Goal: Task Accomplishment & Management: Use online tool/utility

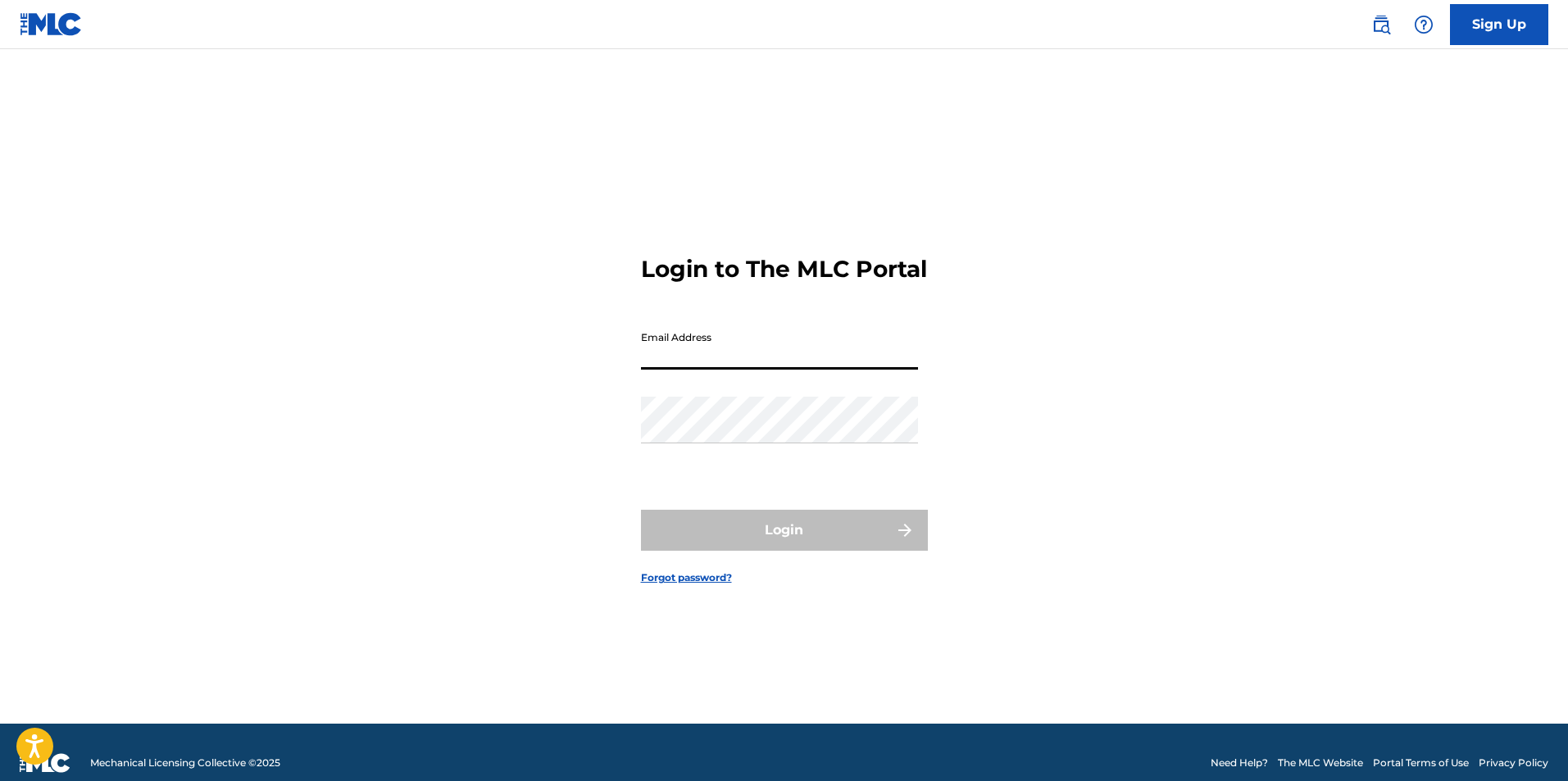
click at [814, 348] on input "Email Address" at bounding box center [779, 346] width 277 height 46
click at [803, 386] on div "Email Address" at bounding box center [779, 360] width 277 height 74
click at [821, 363] on input "Email Address" at bounding box center [779, 346] width 277 height 46
type input "[EMAIL_ADDRESS][DOMAIN_NAME]"
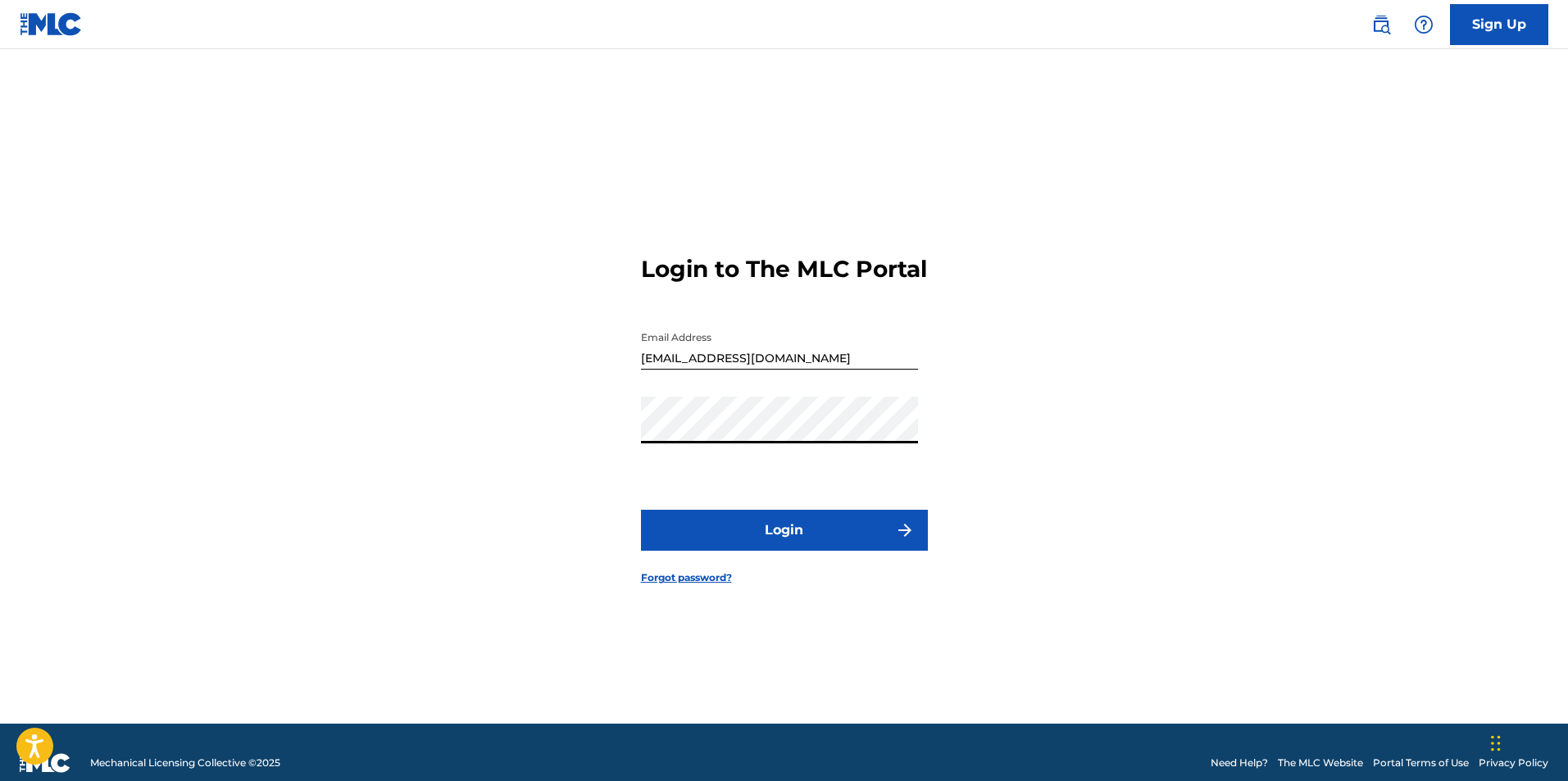
click at [656, 537] on button "Login" at bounding box center [784, 530] width 286 height 41
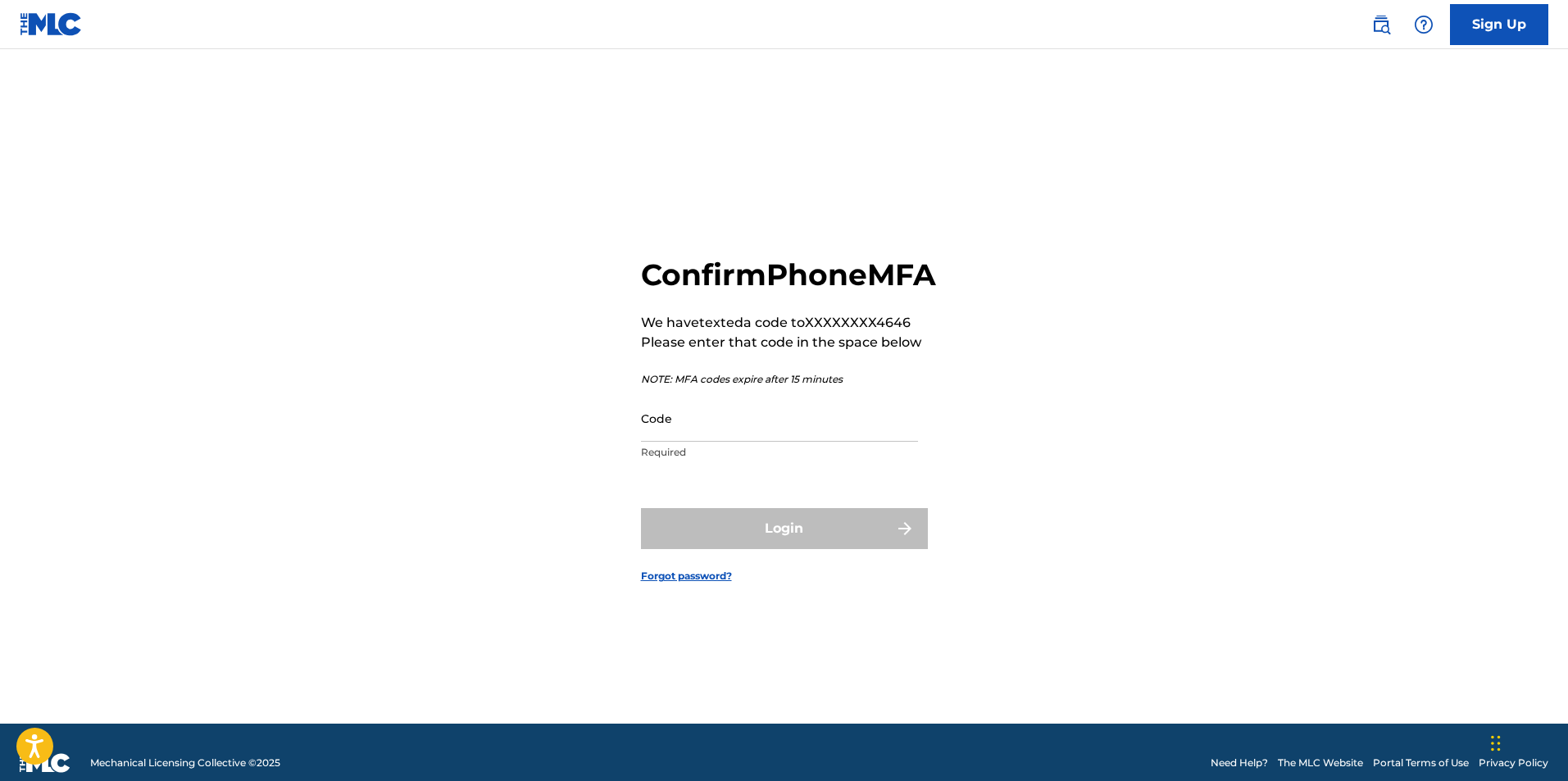
click at [863, 440] on input "Code" at bounding box center [779, 418] width 277 height 46
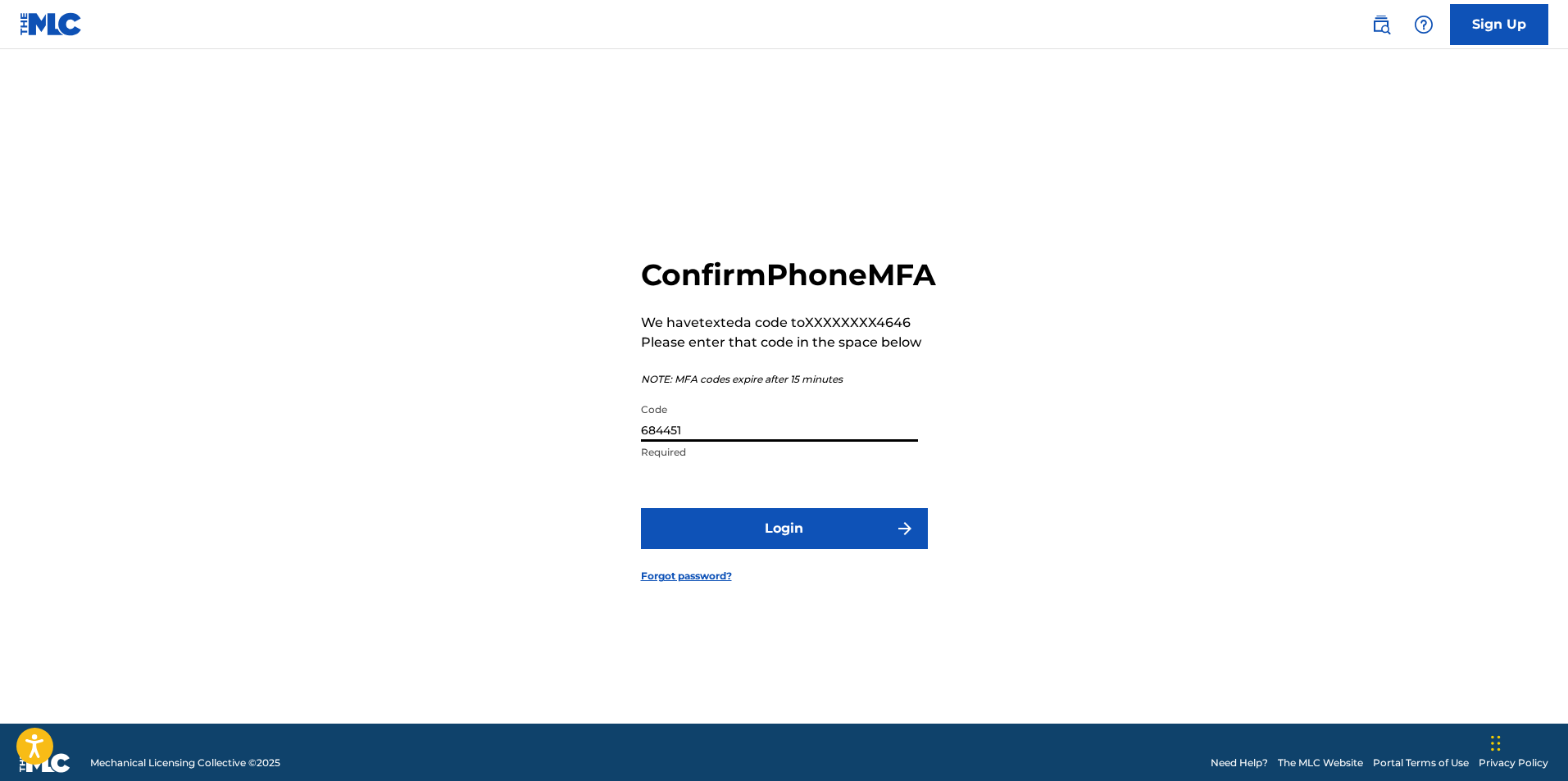
type input "684451"
click at [640, 508] on button "Login" at bounding box center [784, 528] width 286 height 41
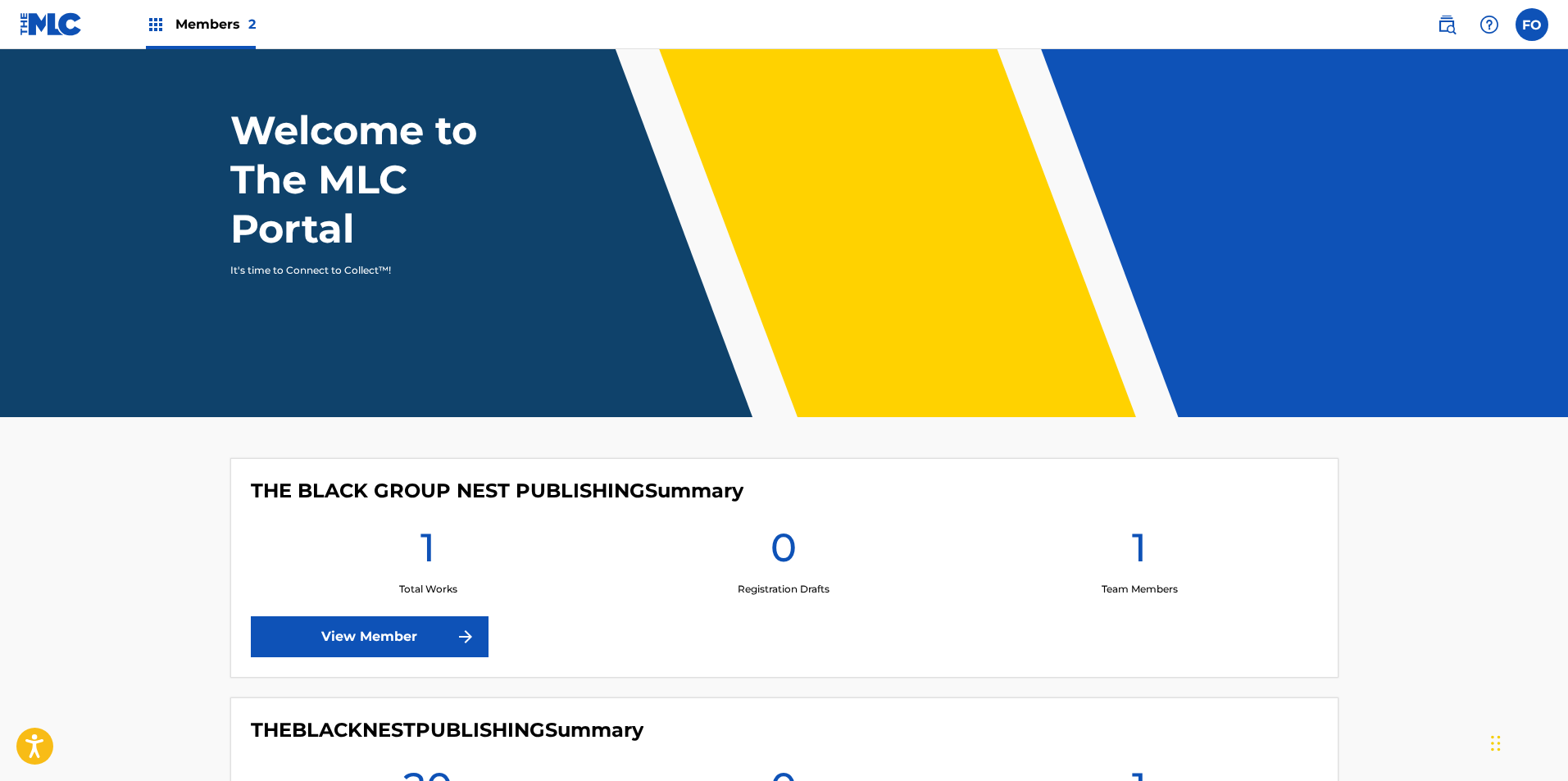
scroll to position [297, 0]
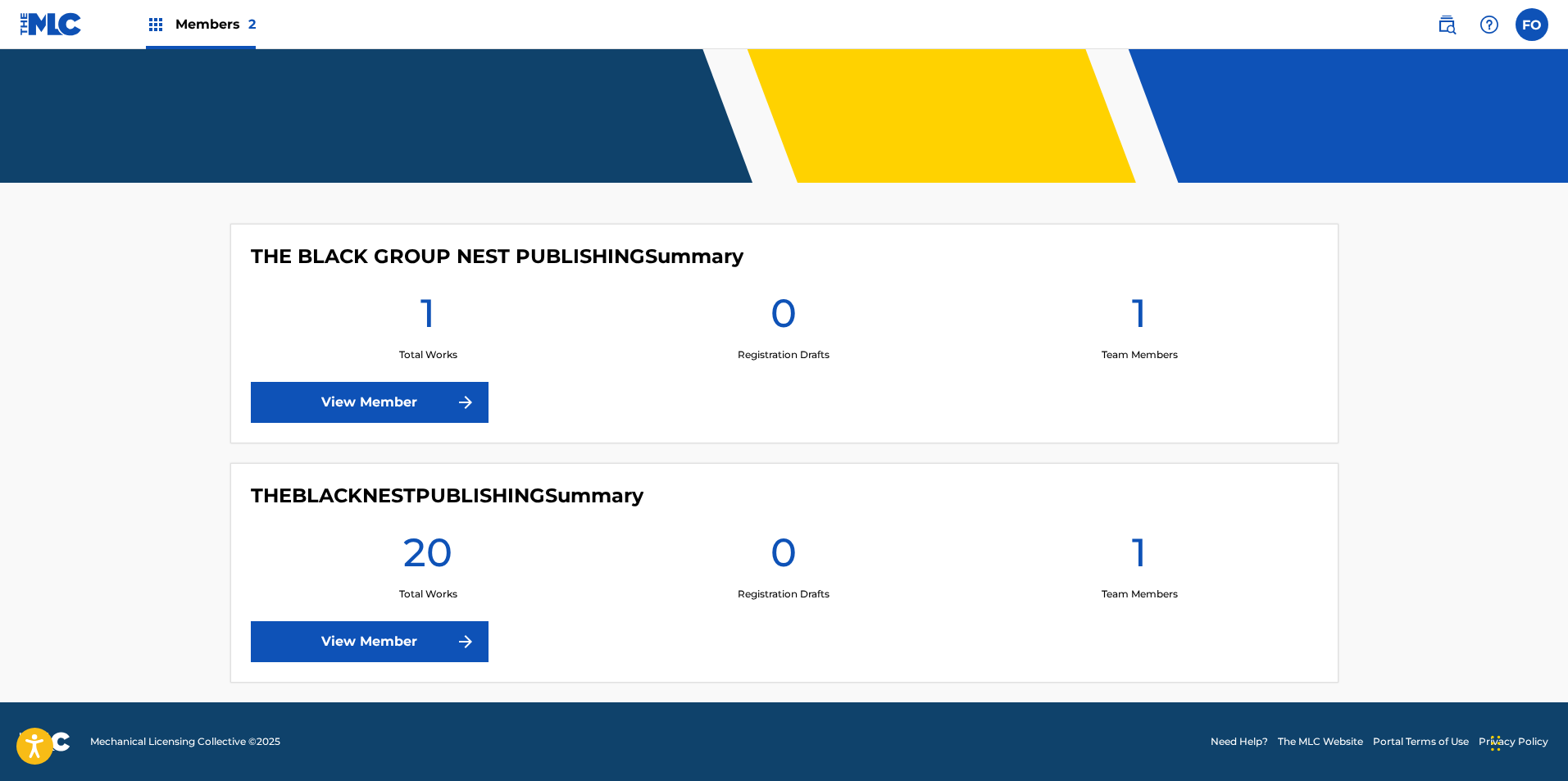
drag, startPoint x: 770, startPoint y: 482, endPoint x: 769, endPoint y: 651, distance: 169.0
click at [453, 650] on link "View Member" at bounding box center [370, 642] width 238 height 41
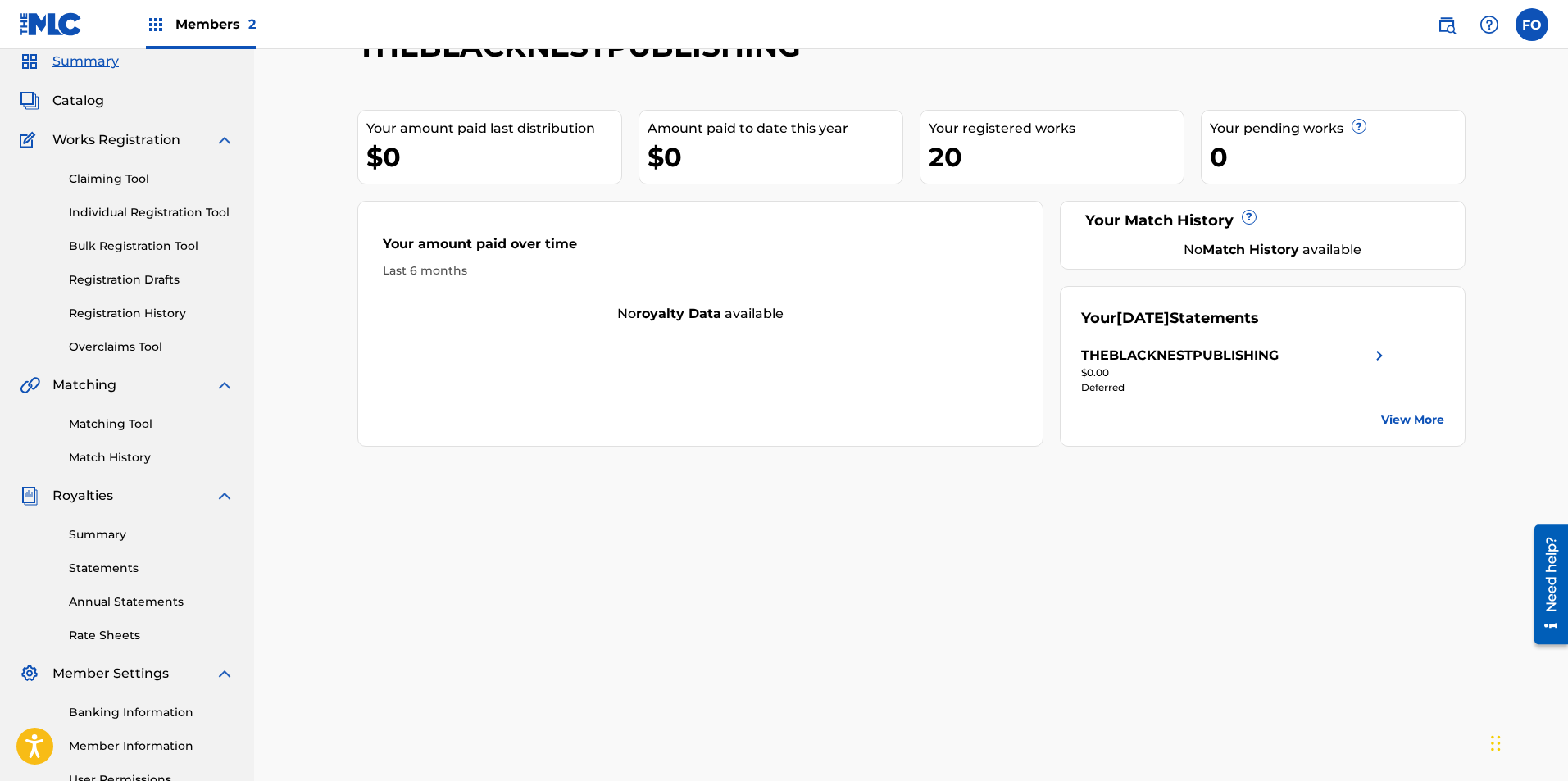
scroll to position [235, 0]
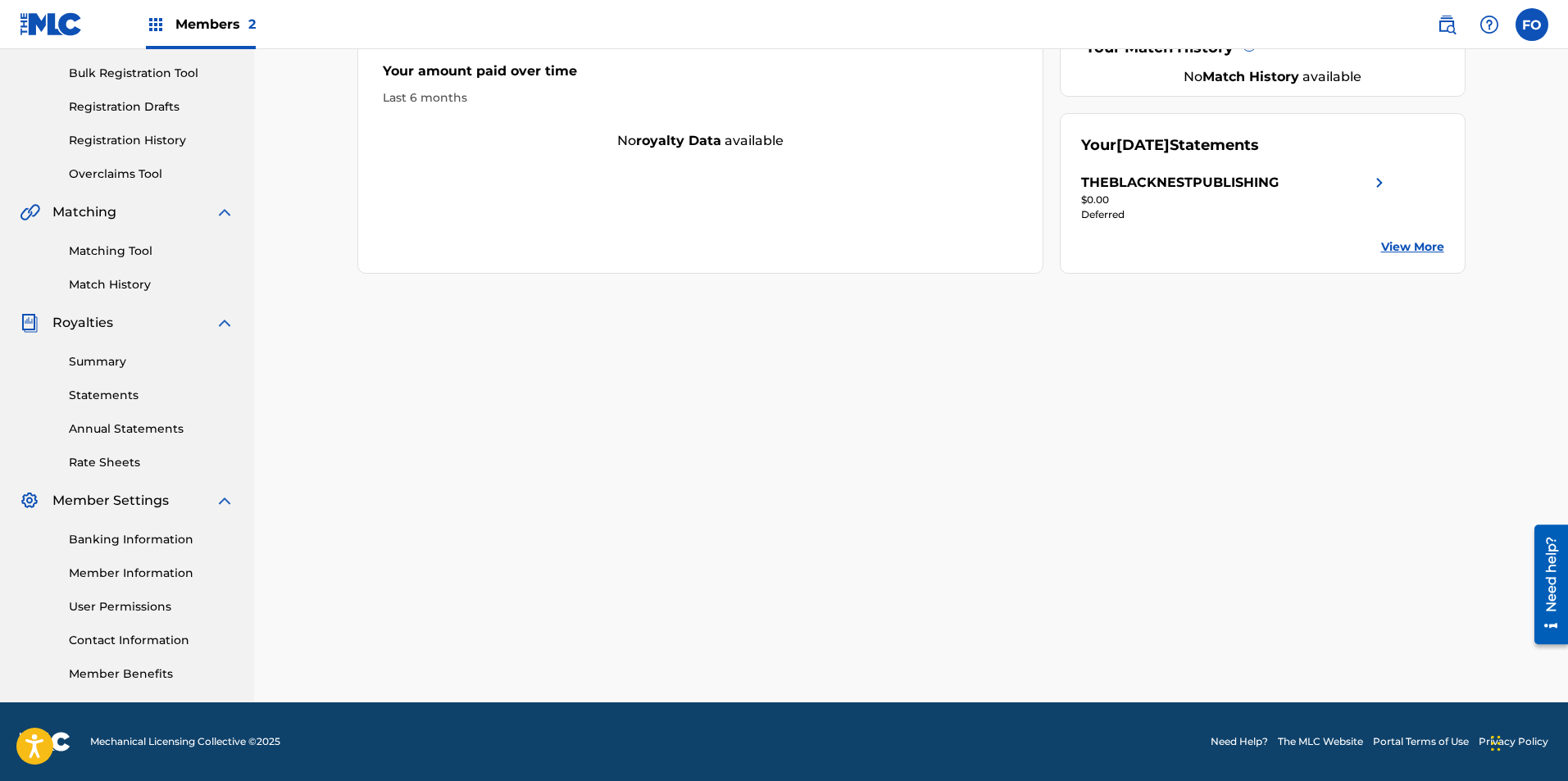
drag, startPoint x: 380, startPoint y: 202, endPoint x: 379, endPoint y: 388, distance: 186.0
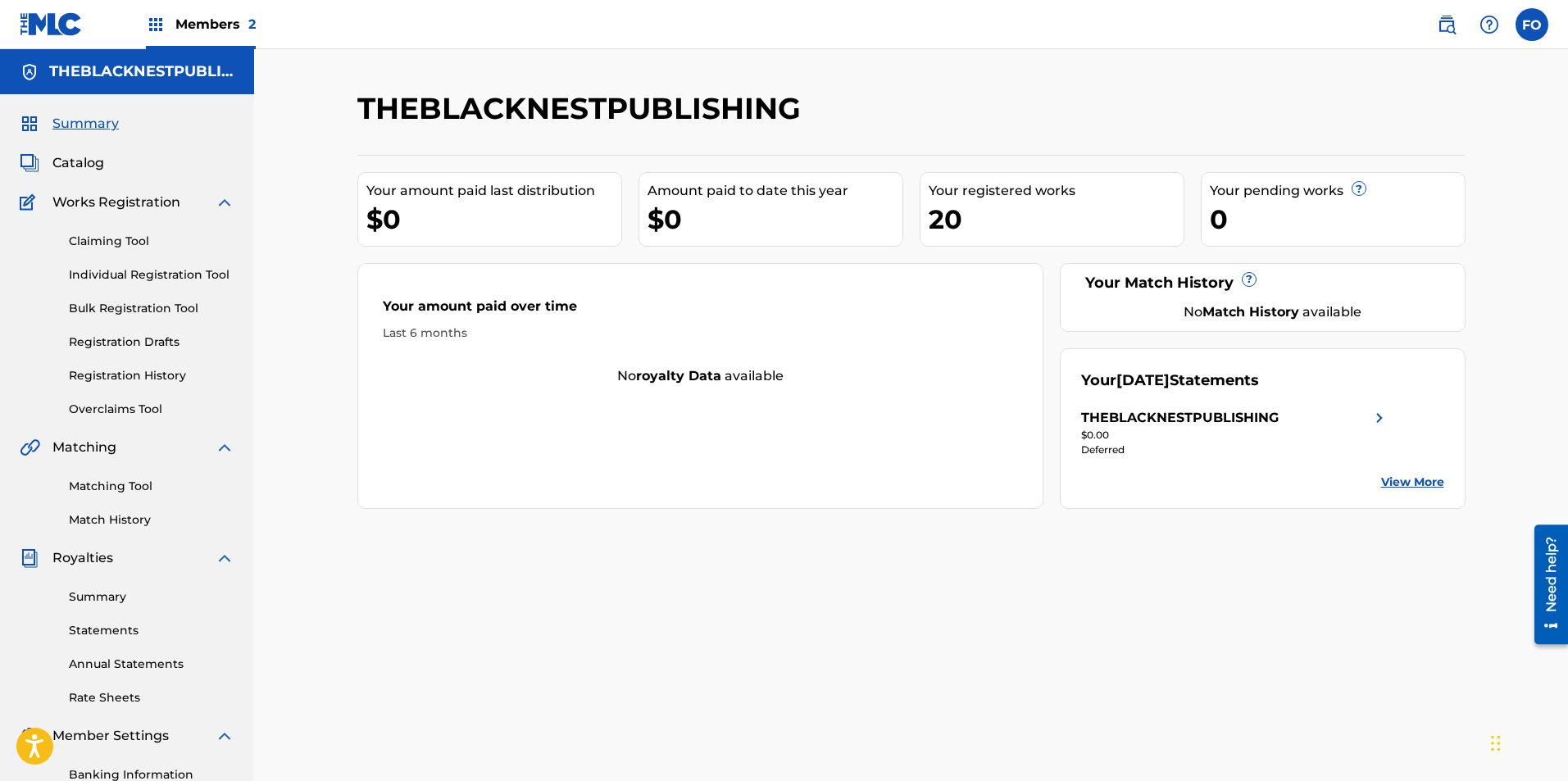
drag, startPoint x: 378, startPoint y: 356, endPoint x: 294, endPoint y: 90, distance: 278.9
click at [107, 169] on div "Catalog" at bounding box center [127, 163] width 215 height 19
click at [99, 165] on span "Catalog" at bounding box center [77, 163] width 51 height 19
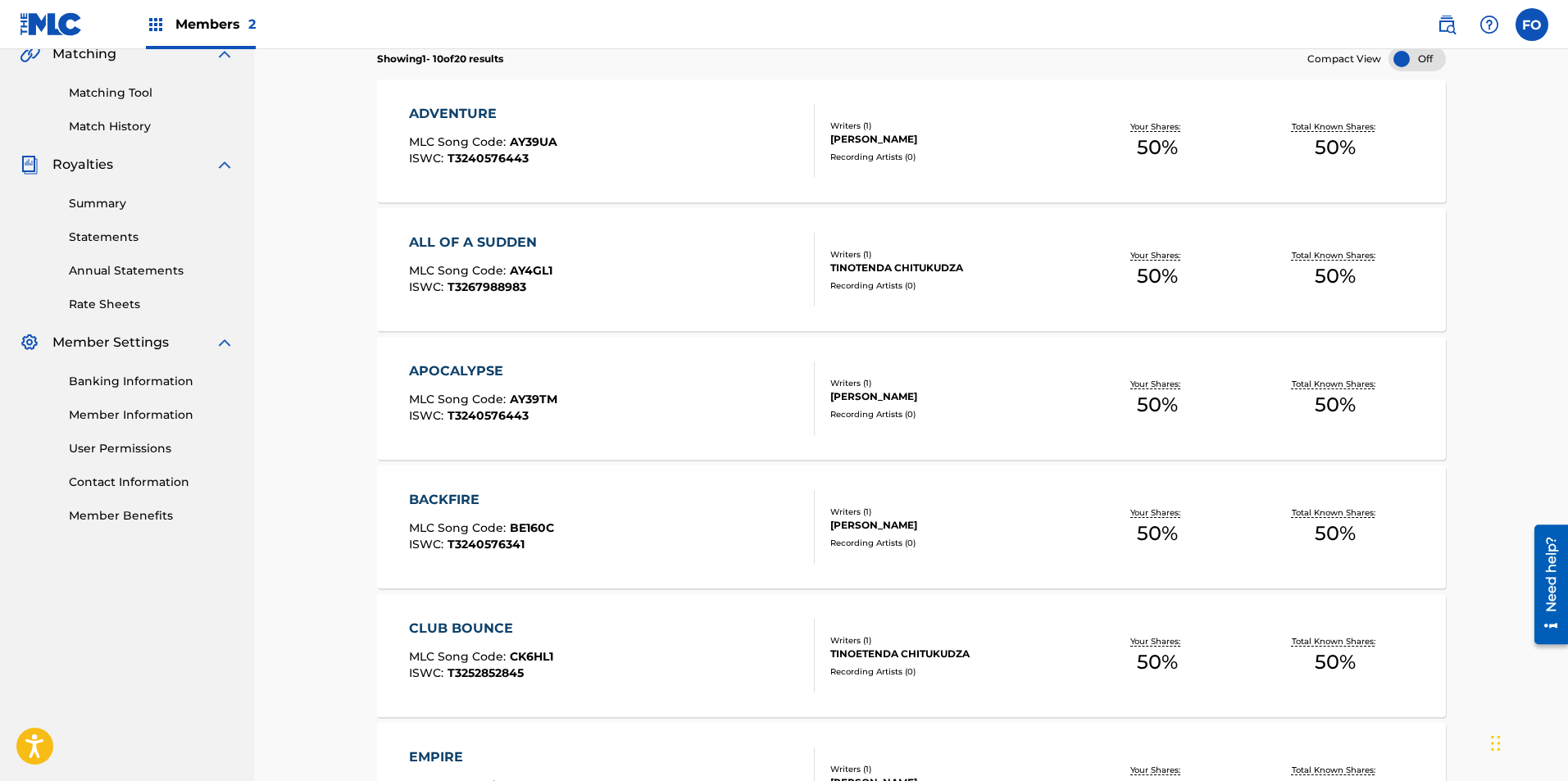
drag, startPoint x: 309, startPoint y: 282, endPoint x: 312, endPoint y: 409, distance: 127.0
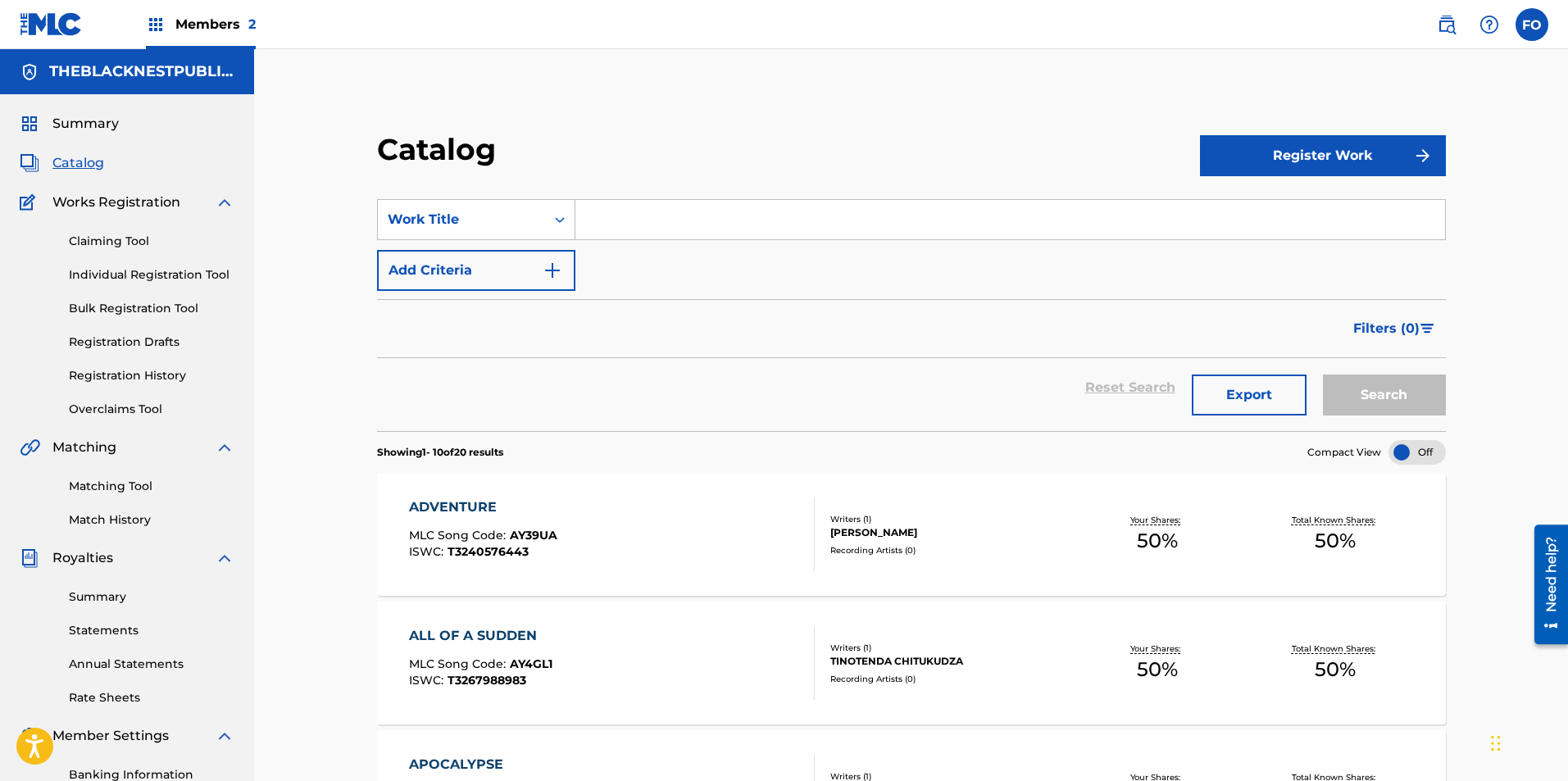
drag, startPoint x: 340, startPoint y: 502, endPoint x: 330, endPoint y: 231, distance: 271.2
click at [94, 243] on link "Claiming Tool" at bounding box center [151, 242] width 165 height 17
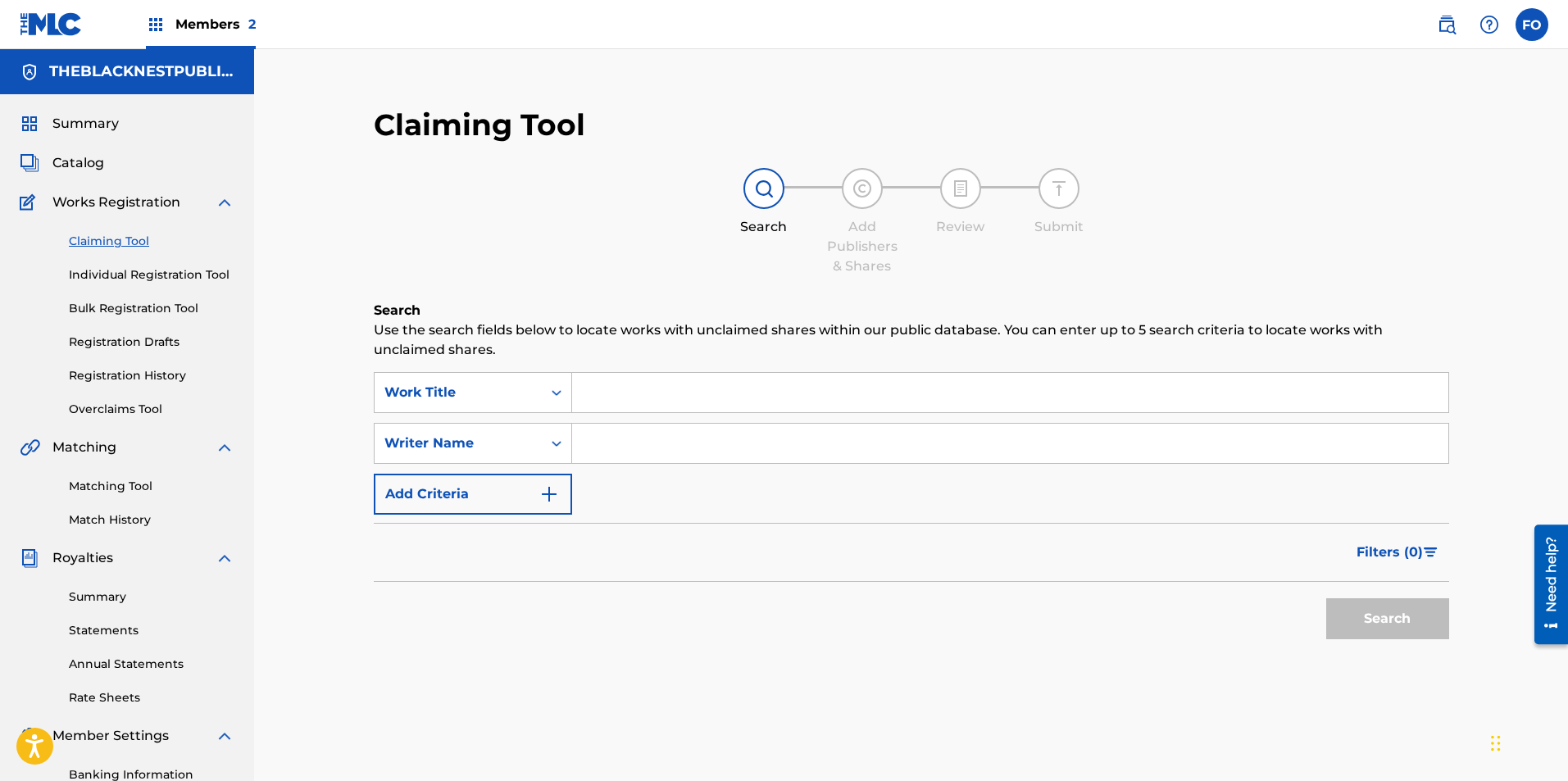
click at [114, 283] on link "Individual Registration Tool" at bounding box center [151, 275] width 165 height 17
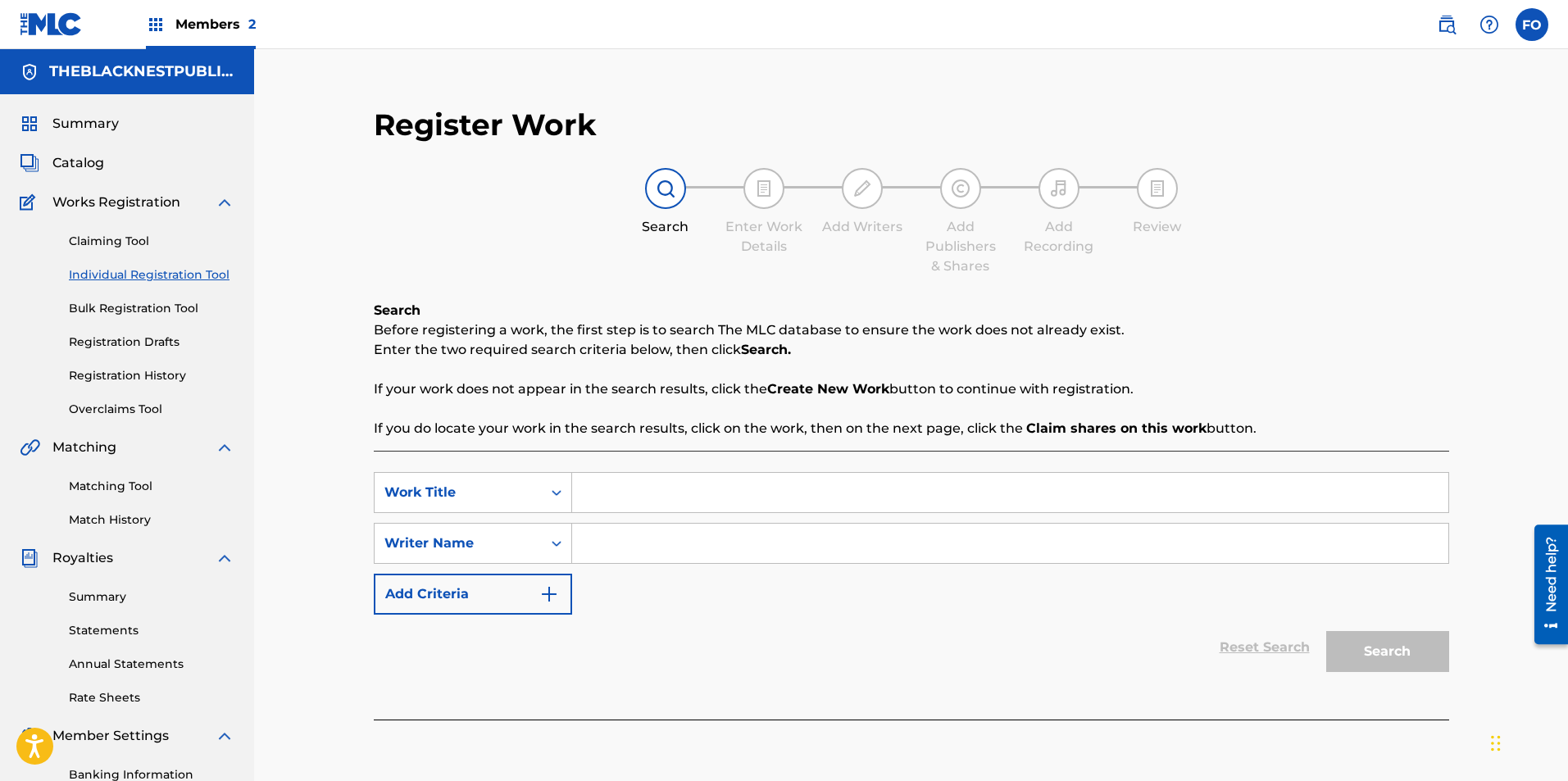
click at [147, 346] on link "Registration Drafts" at bounding box center [151, 343] width 165 height 17
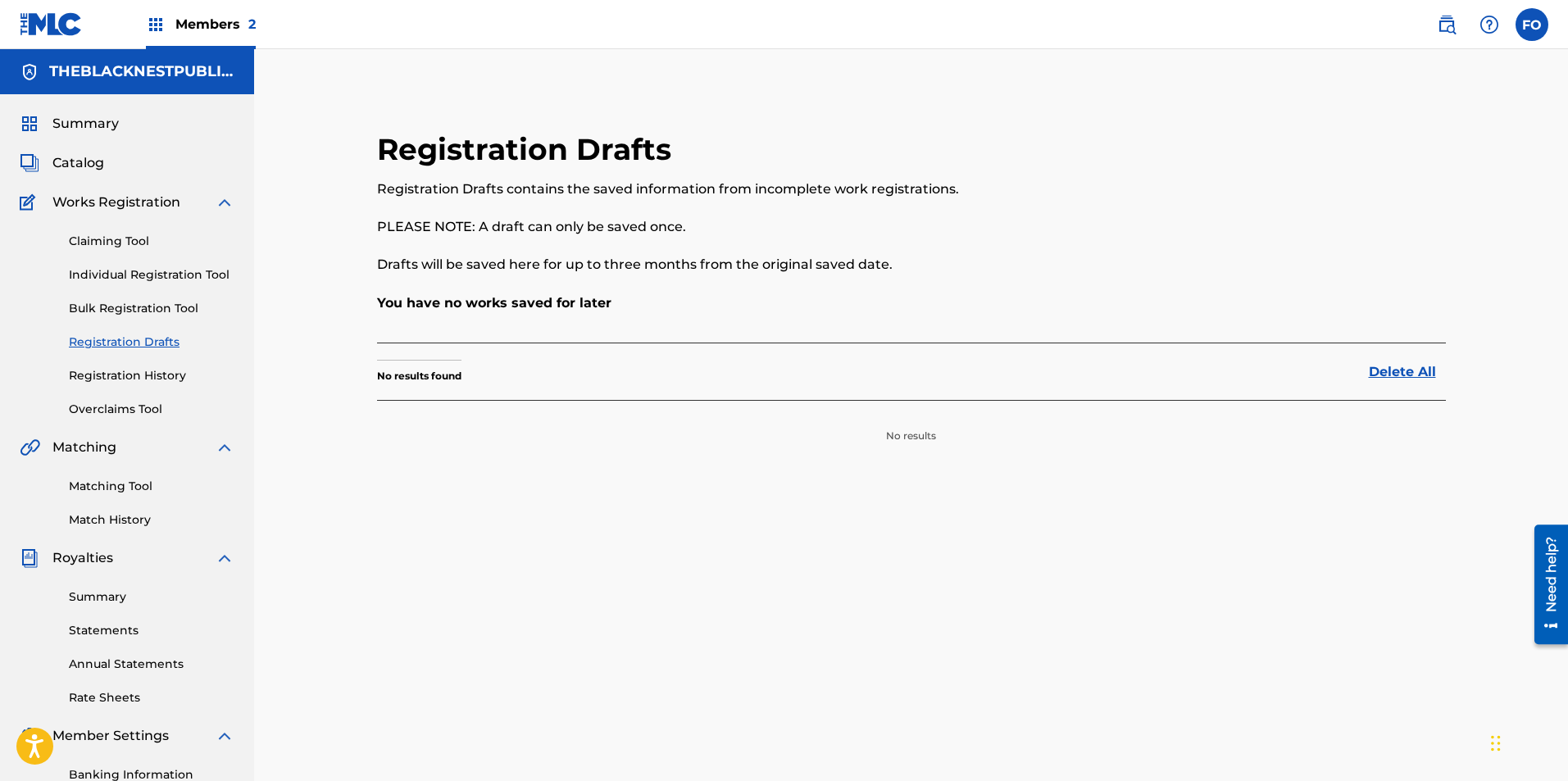
click at [136, 368] on link "Registration History" at bounding box center [151, 376] width 165 height 17
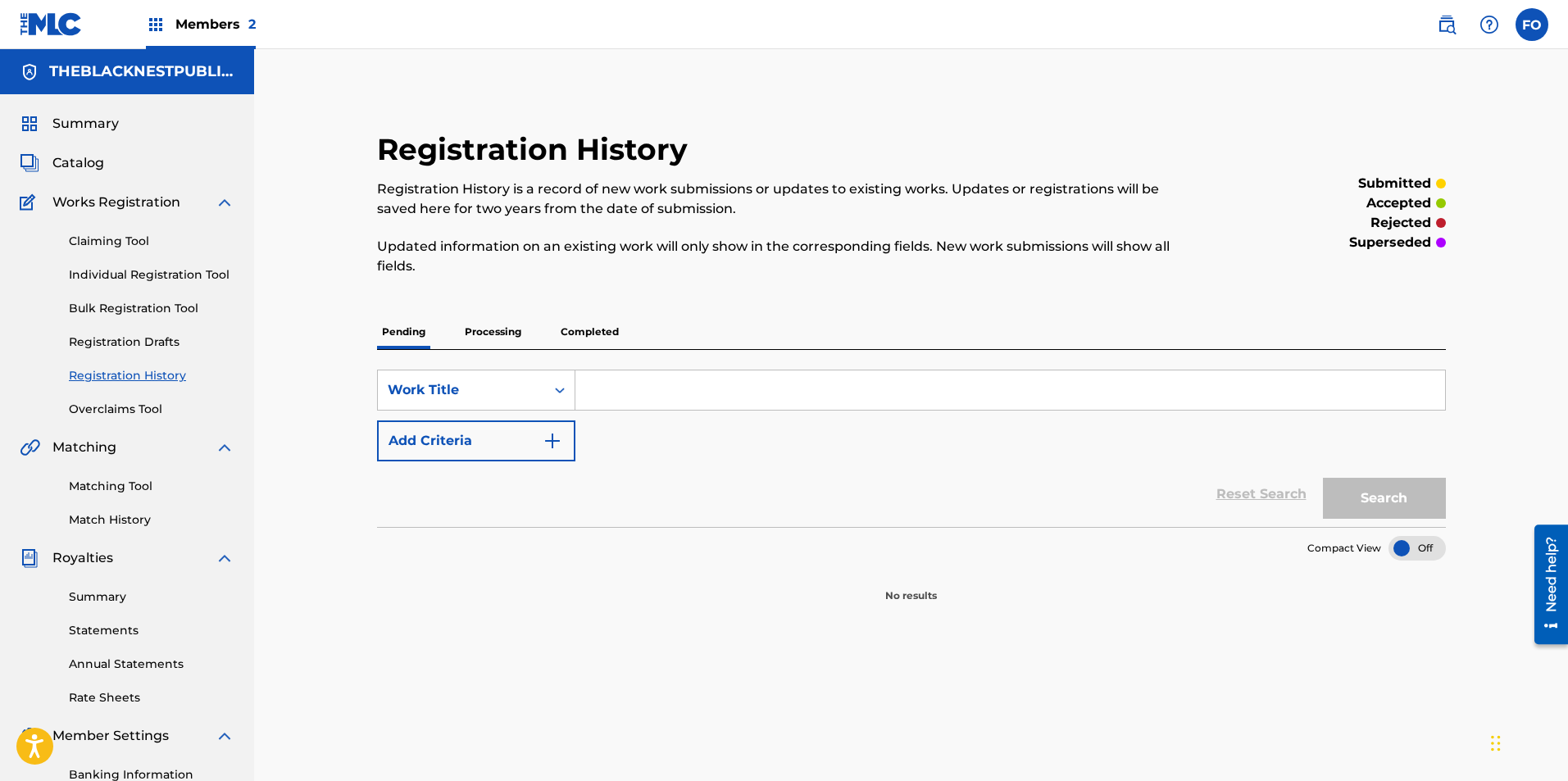
click at [121, 400] on div "Claiming Tool Individual Registration Tool Bulk Registration Tool Registration …" at bounding box center [127, 315] width 215 height 206
click at [121, 403] on link "Overclaims Tool" at bounding box center [151, 409] width 165 height 17
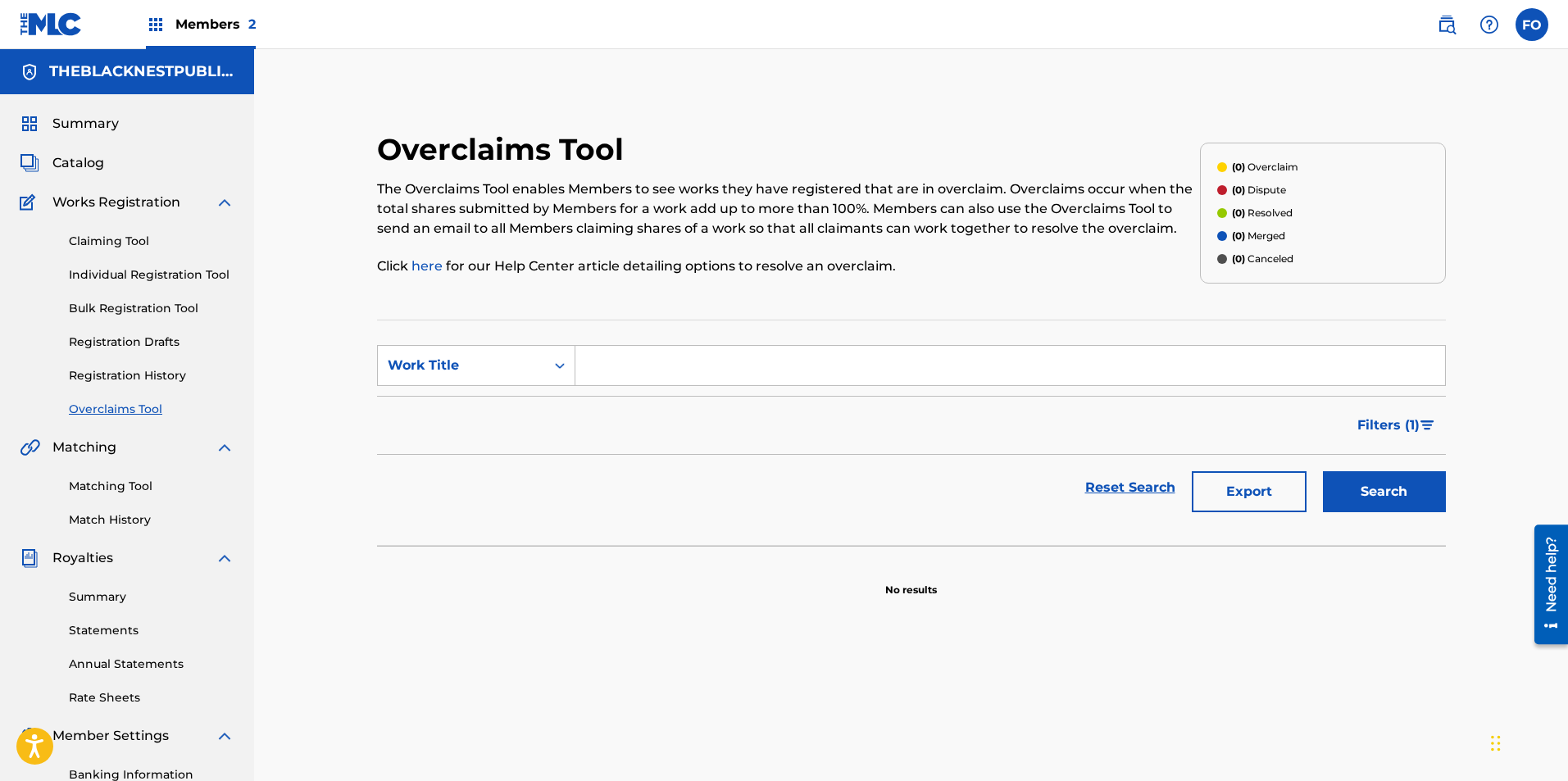
click at [139, 337] on link "Registration Drafts" at bounding box center [151, 343] width 165 height 17
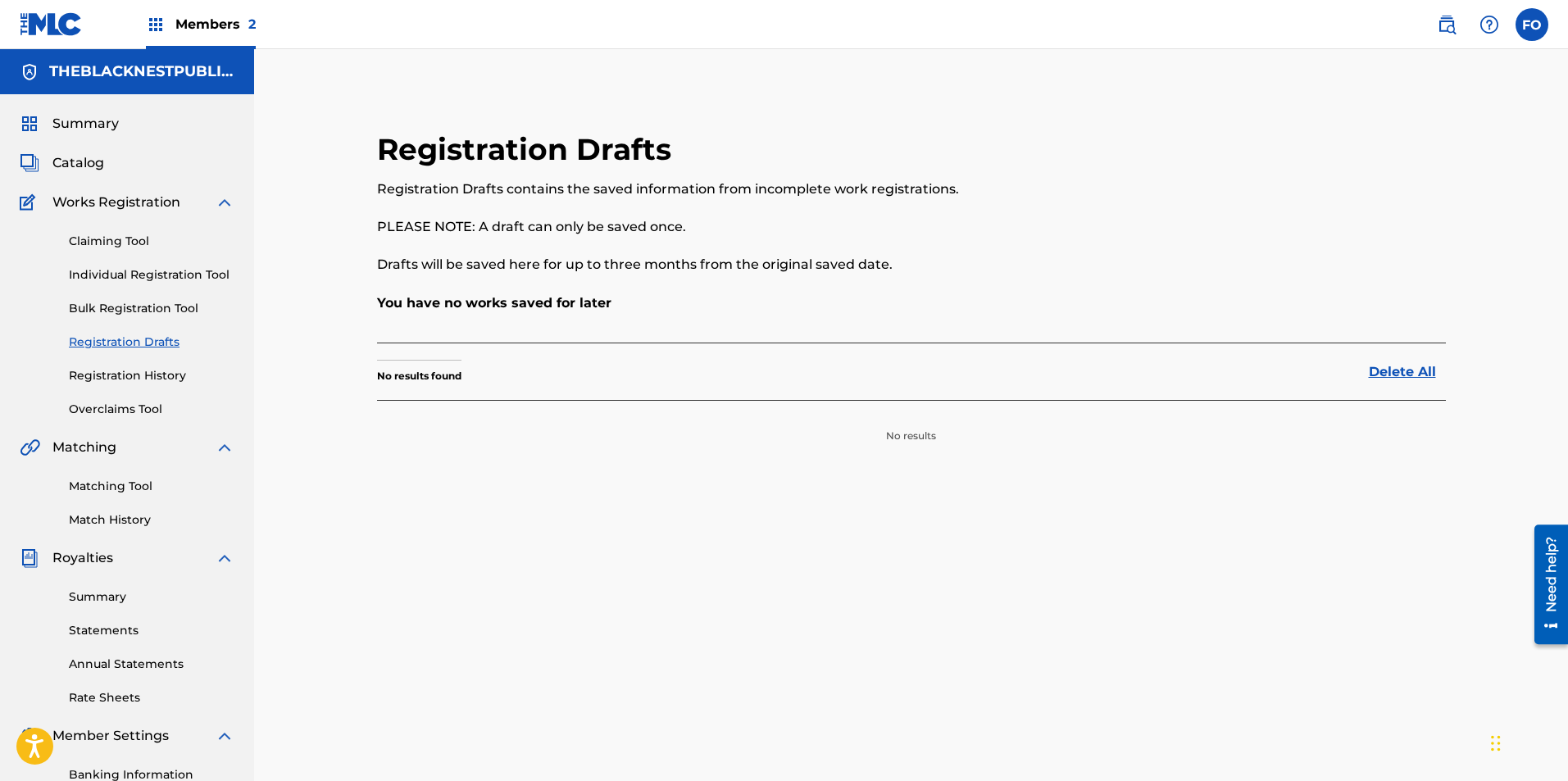
click at [139, 302] on link "Bulk Registration Tool" at bounding box center [151, 309] width 165 height 17
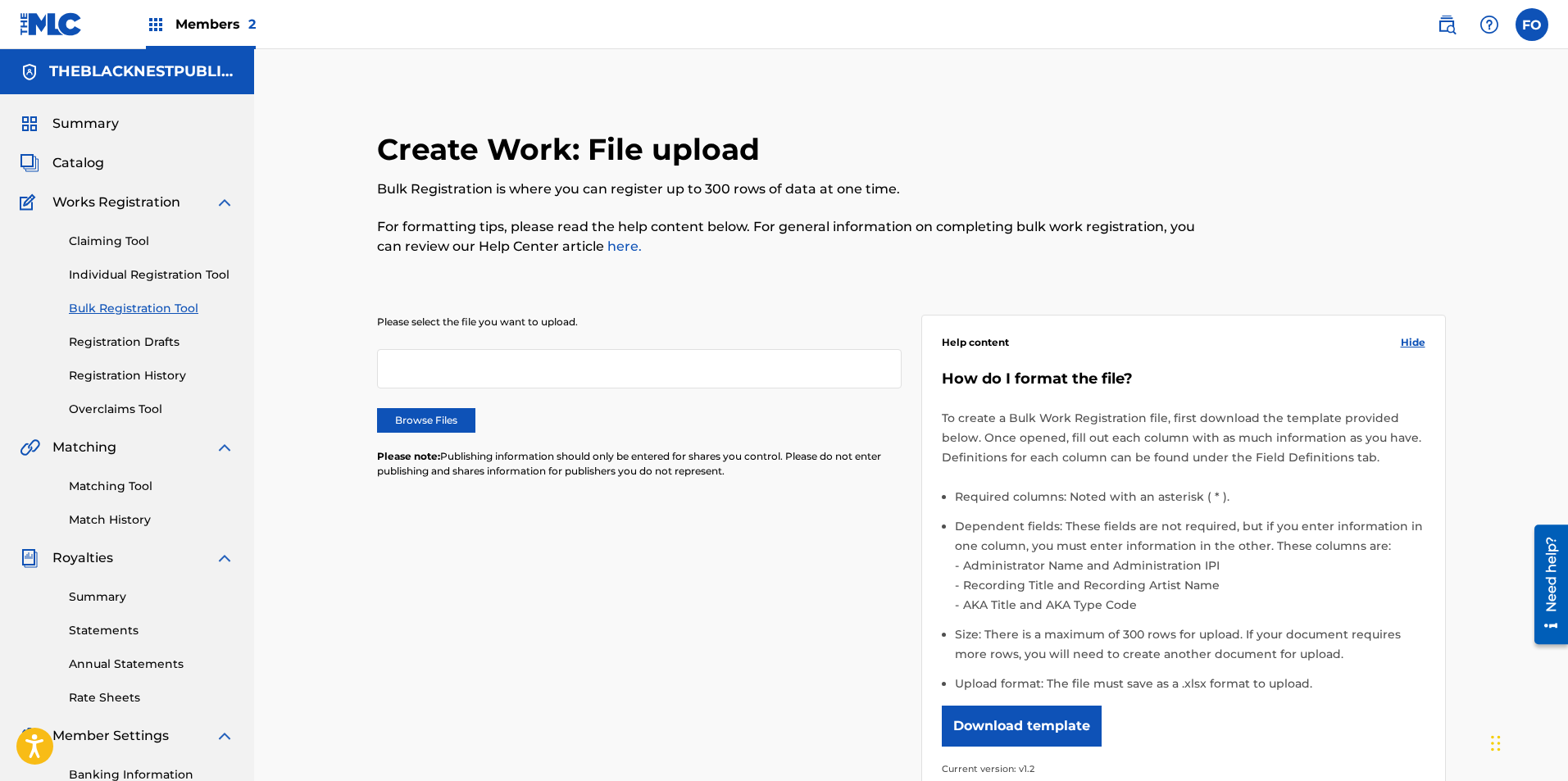
click at [131, 229] on div "Claiming Tool Individual Registration Tool Bulk Registration Tool Registration …" at bounding box center [127, 315] width 215 height 206
click at [129, 232] on div "Claiming Tool Individual Registration Tool Bulk Registration Tool Registration …" at bounding box center [127, 315] width 215 height 206
click at [129, 233] on link "Claiming Tool" at bounding box center [151, 242] width 165 height 17
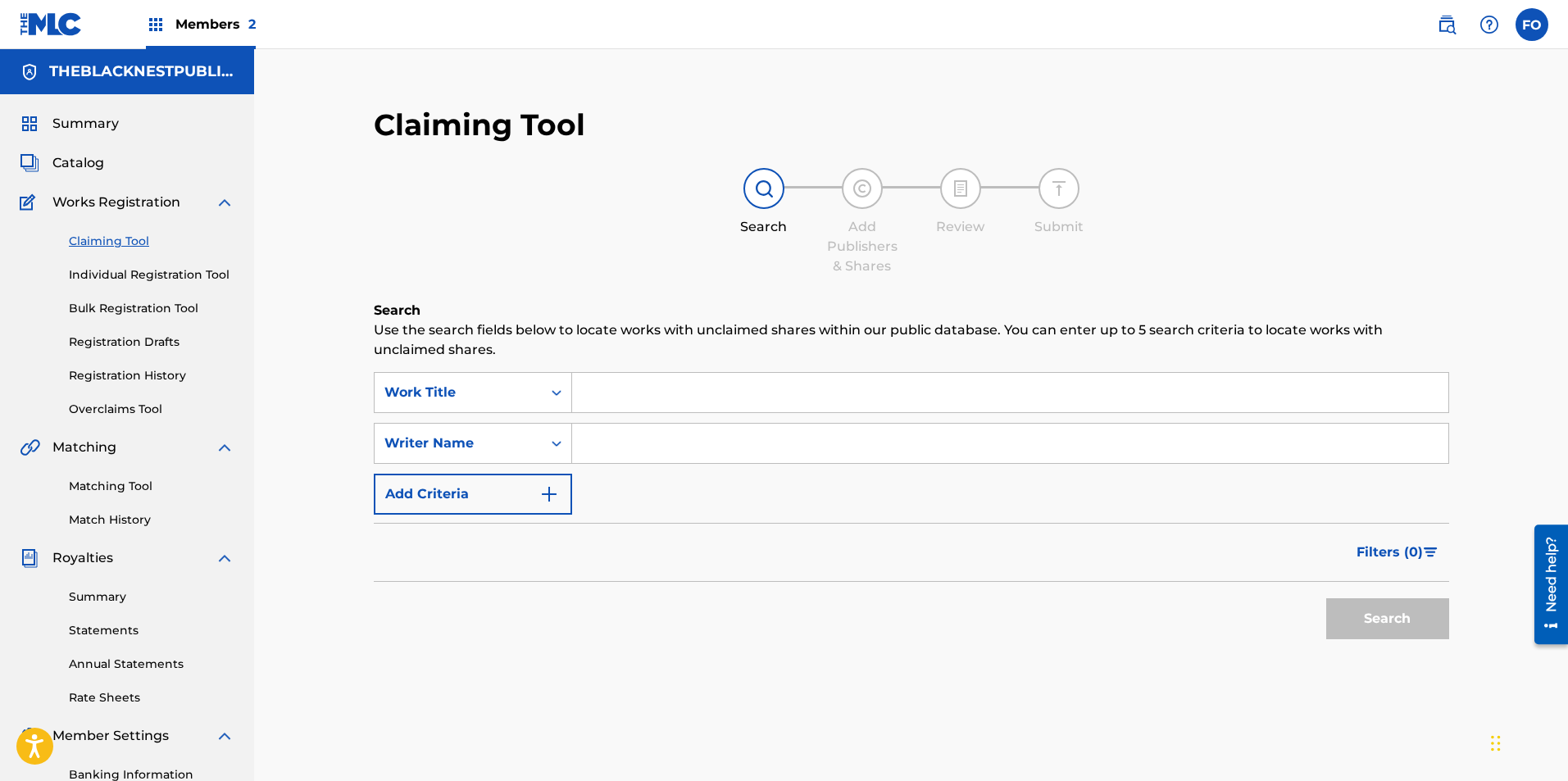
click at [79, 165] on span "Catalog" at bounding box center [77, 163] width 51 height 19
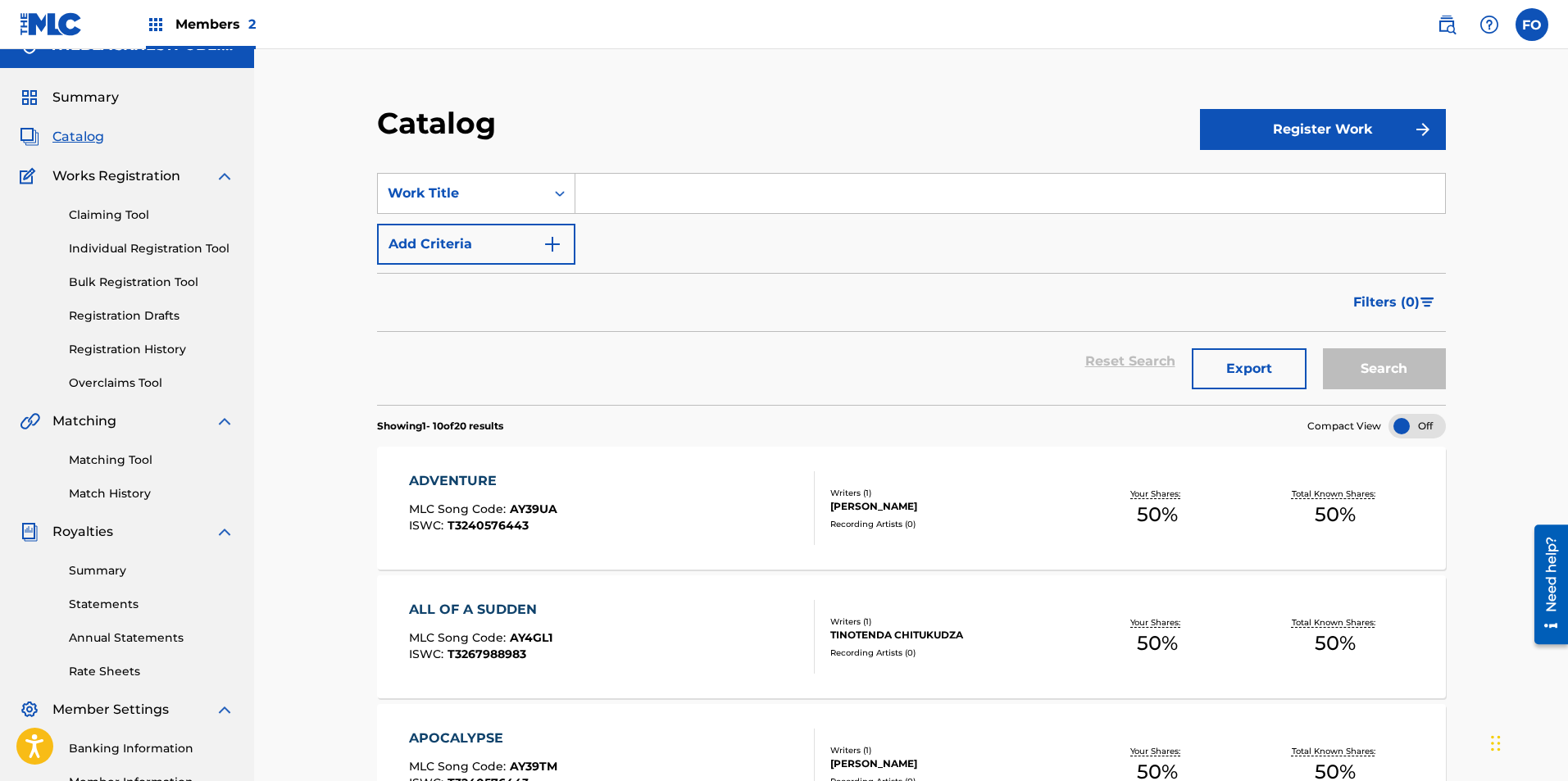
drag, startPoint x: 297, startPoint y: 508, endPoint x: 283, endPoint y: 523, distance: 20.5
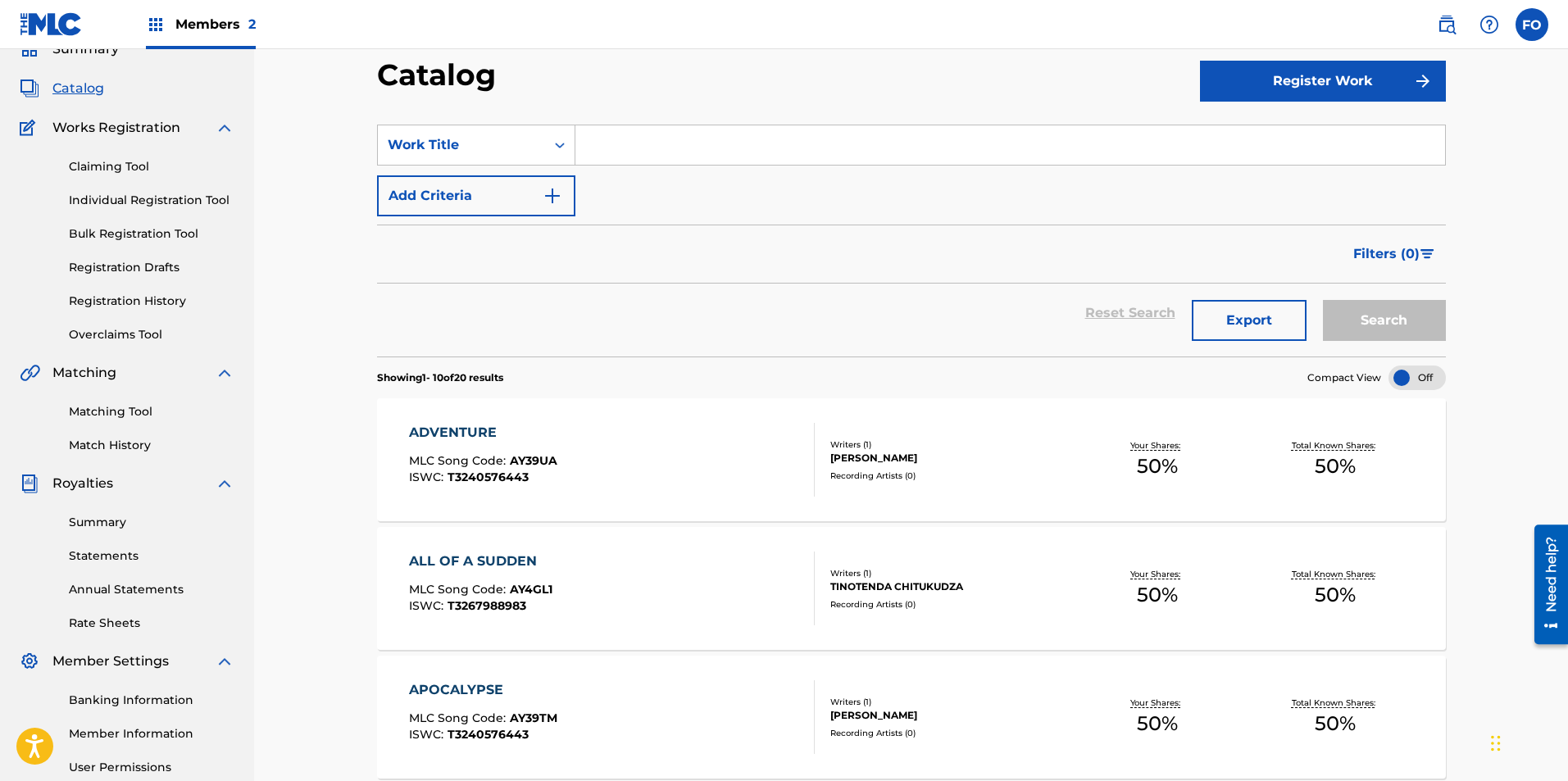
drag, startPoint x: 159, startPoint y: 542, endPoint x: 271, endPoint y: 551, distance: 112.4
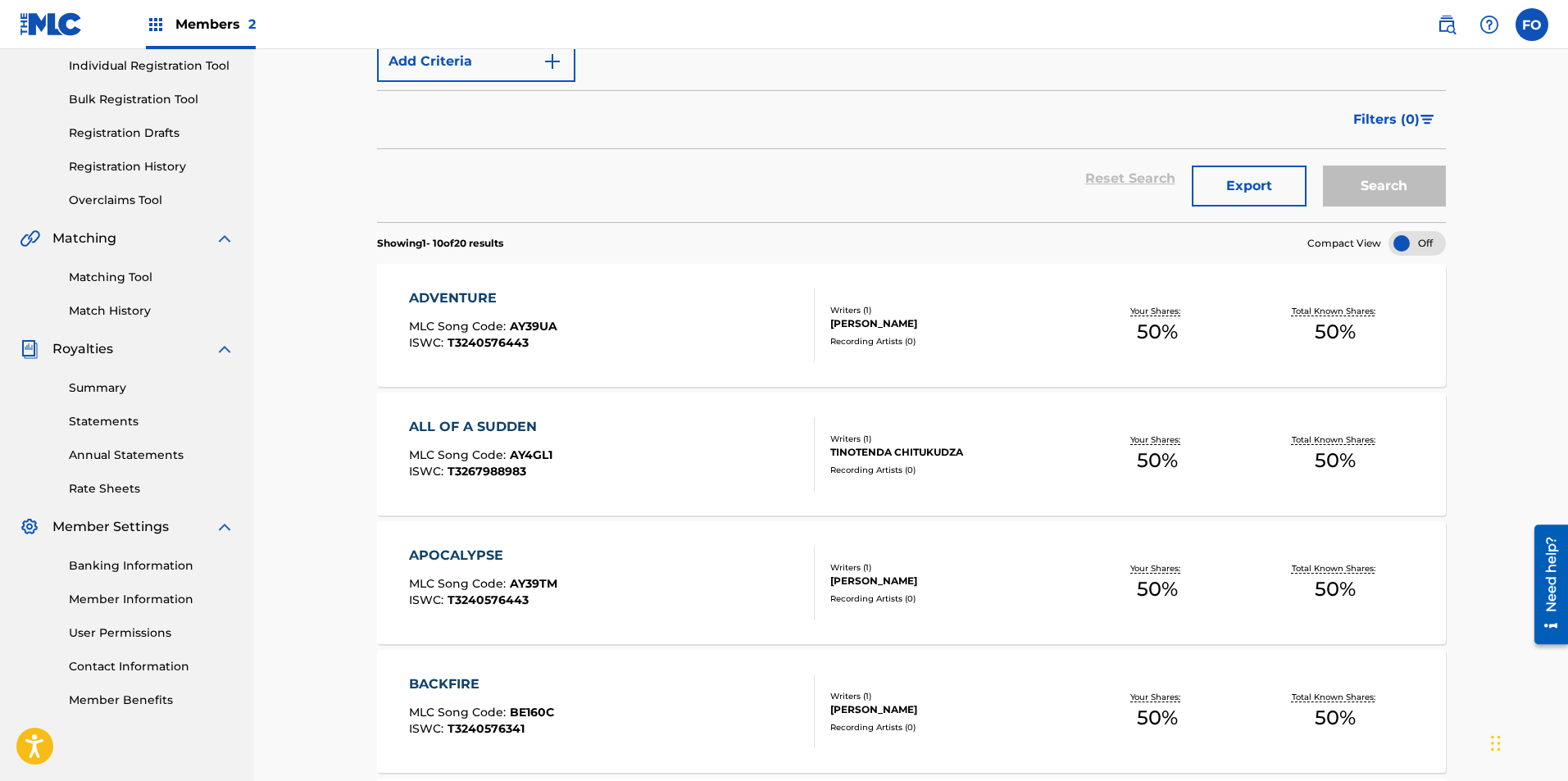
scroll to position [291, 0]
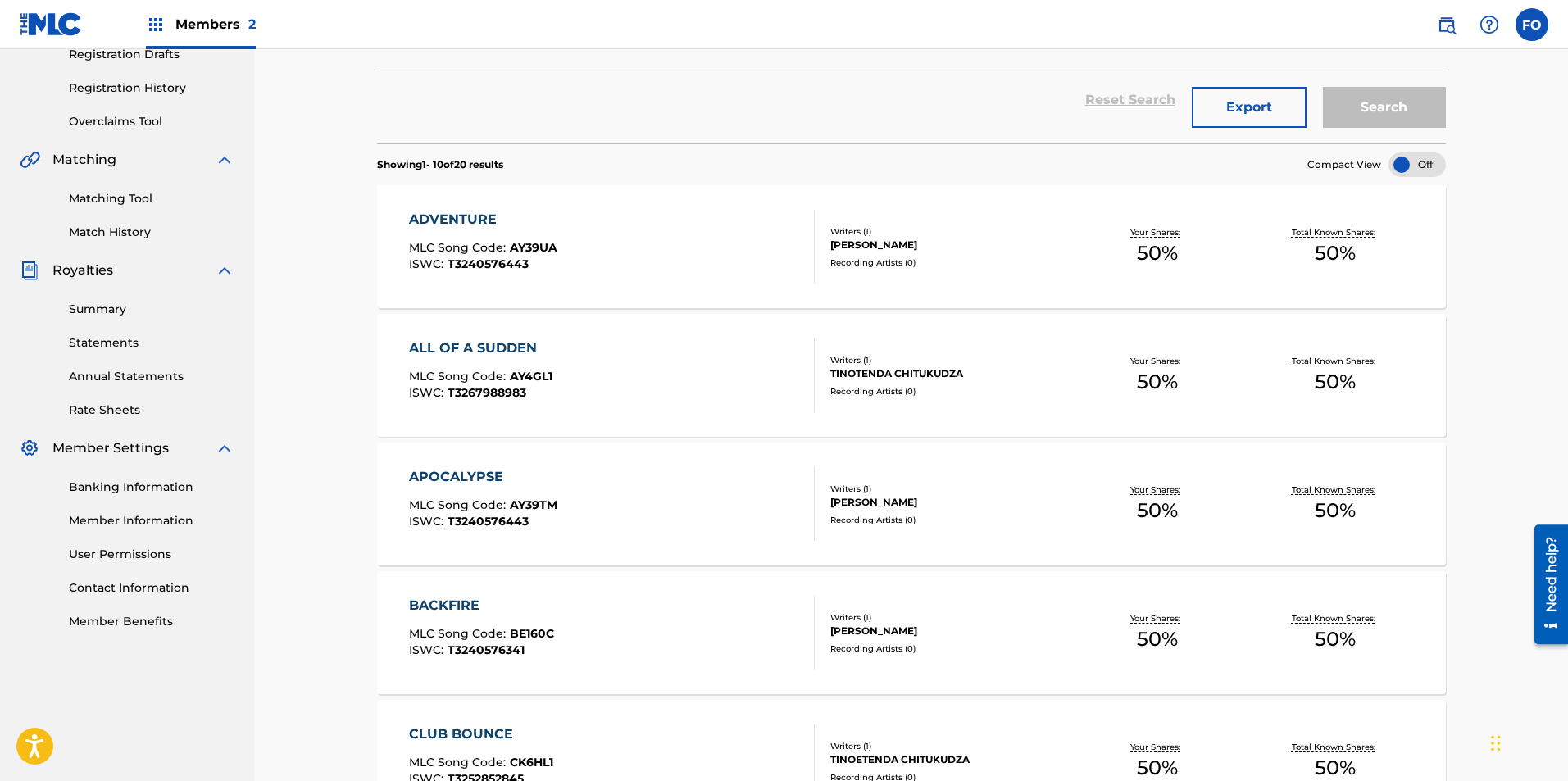
drag, startPoint x: 275, startPoint y: 548, endPoint x: 283, endPoint y: 628, distance: 80.4
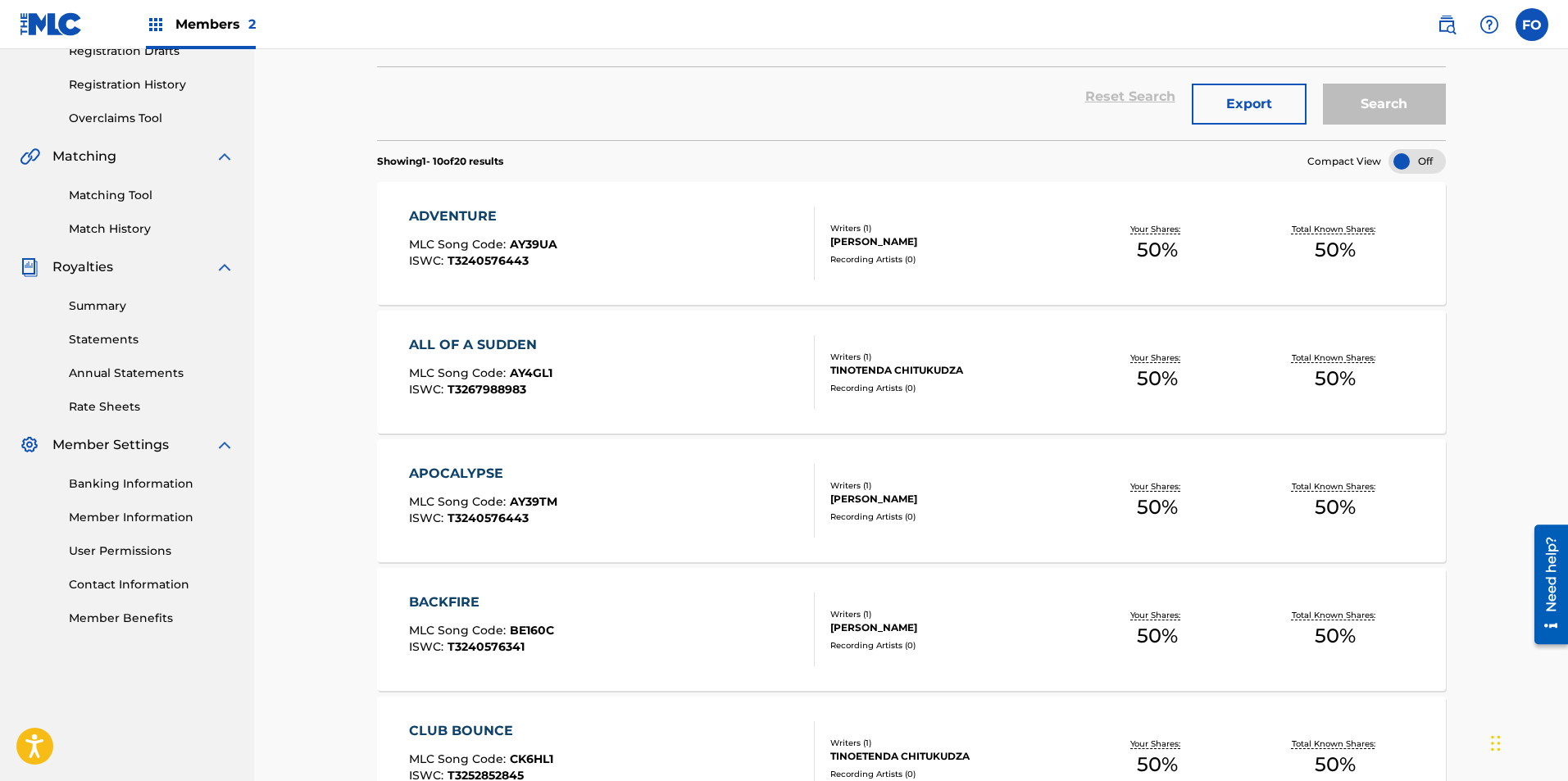
click at [132, 484] on link "Banking Information" at bounding box center [151, 484] width 165 height 17
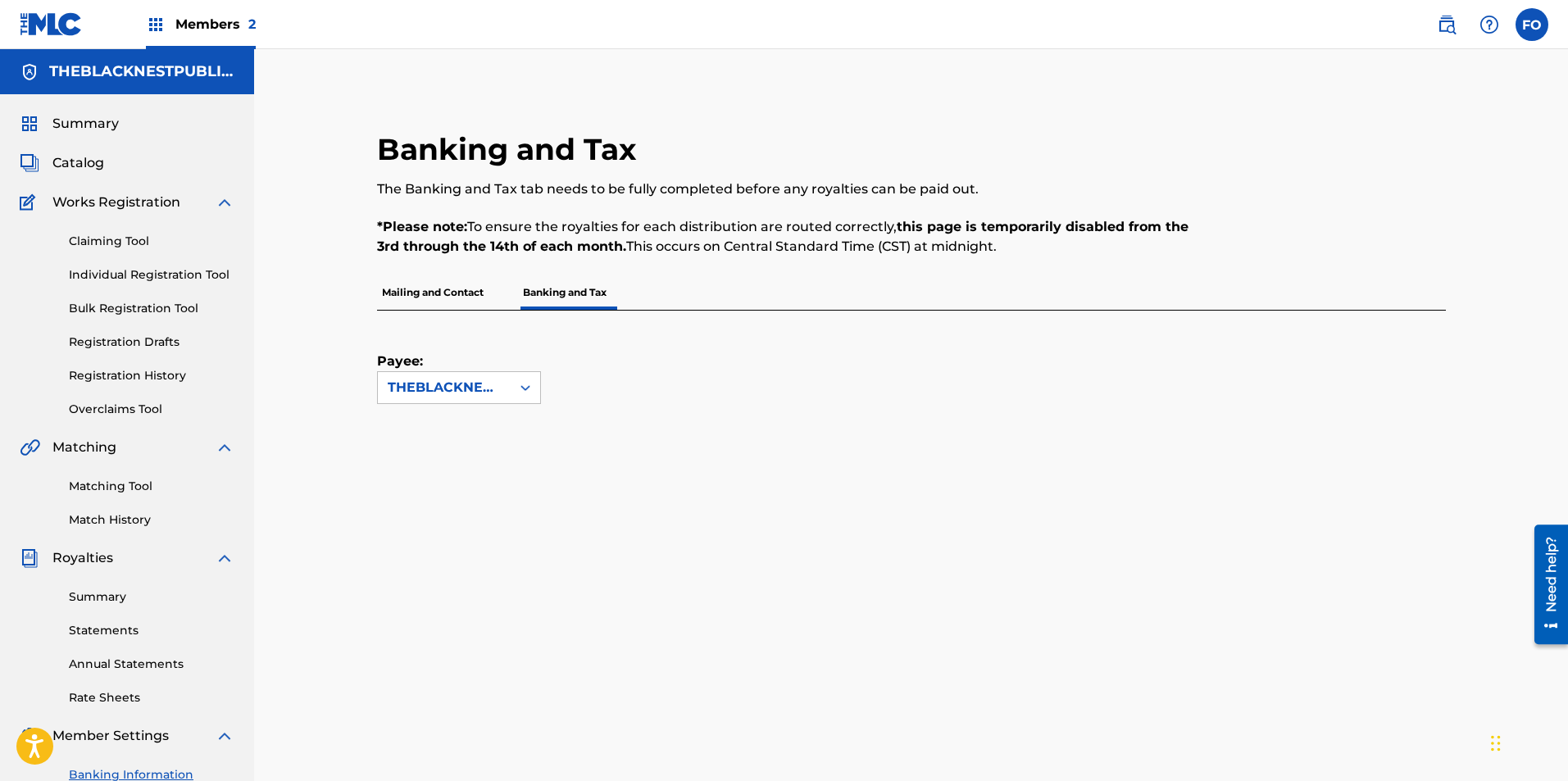
click at [450, 303] on p "Mailing and Contact" at bounding box center [432, 293] width 111 height 35
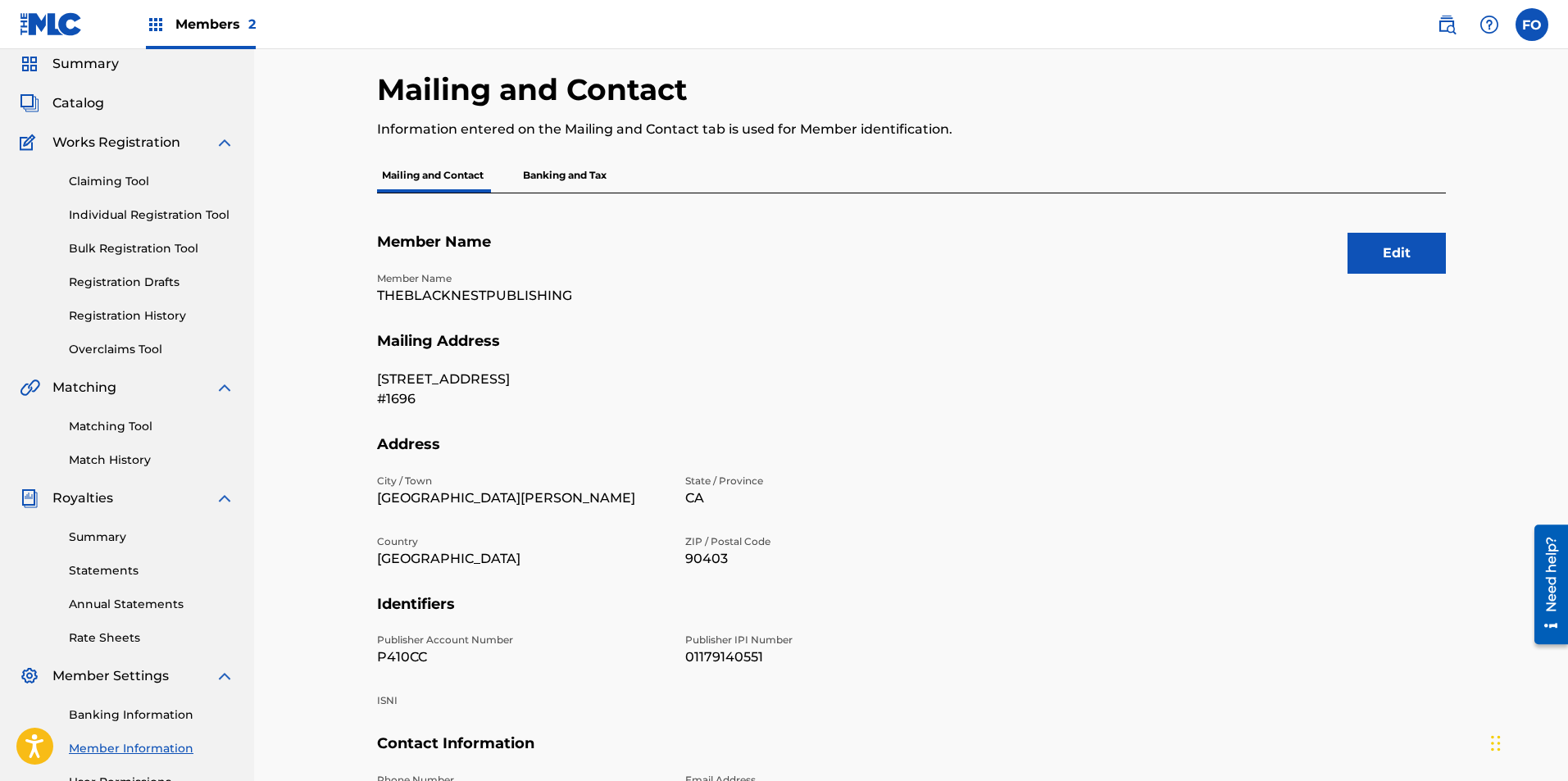
scroll to position [235, 0]
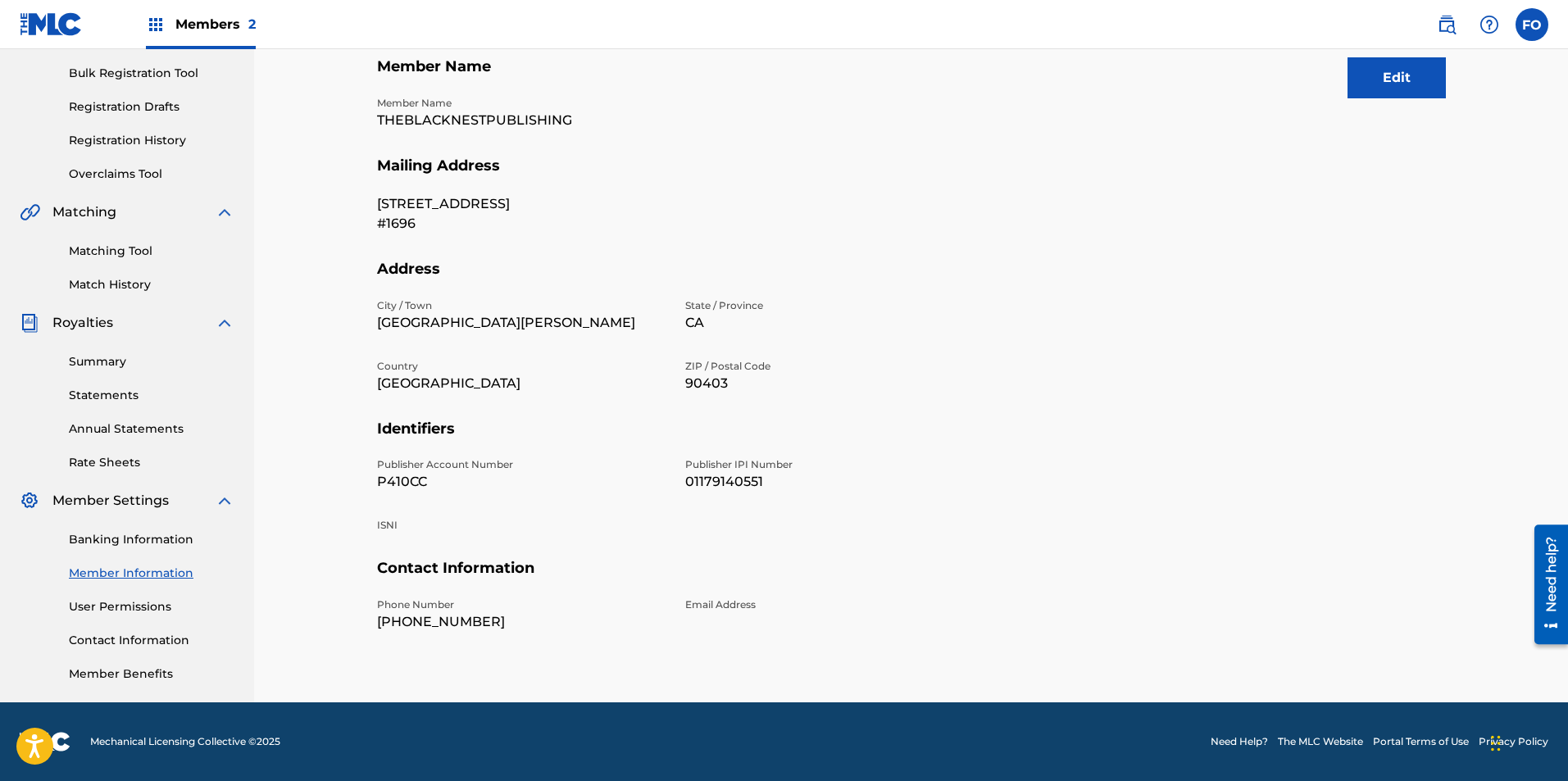
drag, startPoint x: 602, startPoint y: 315, endPoint x: 587, endPoint y: 529, distance: 214.5
click at [157, 169] on link "Overclaims Tool" at bounding box center [151, 174] width 165 height 17
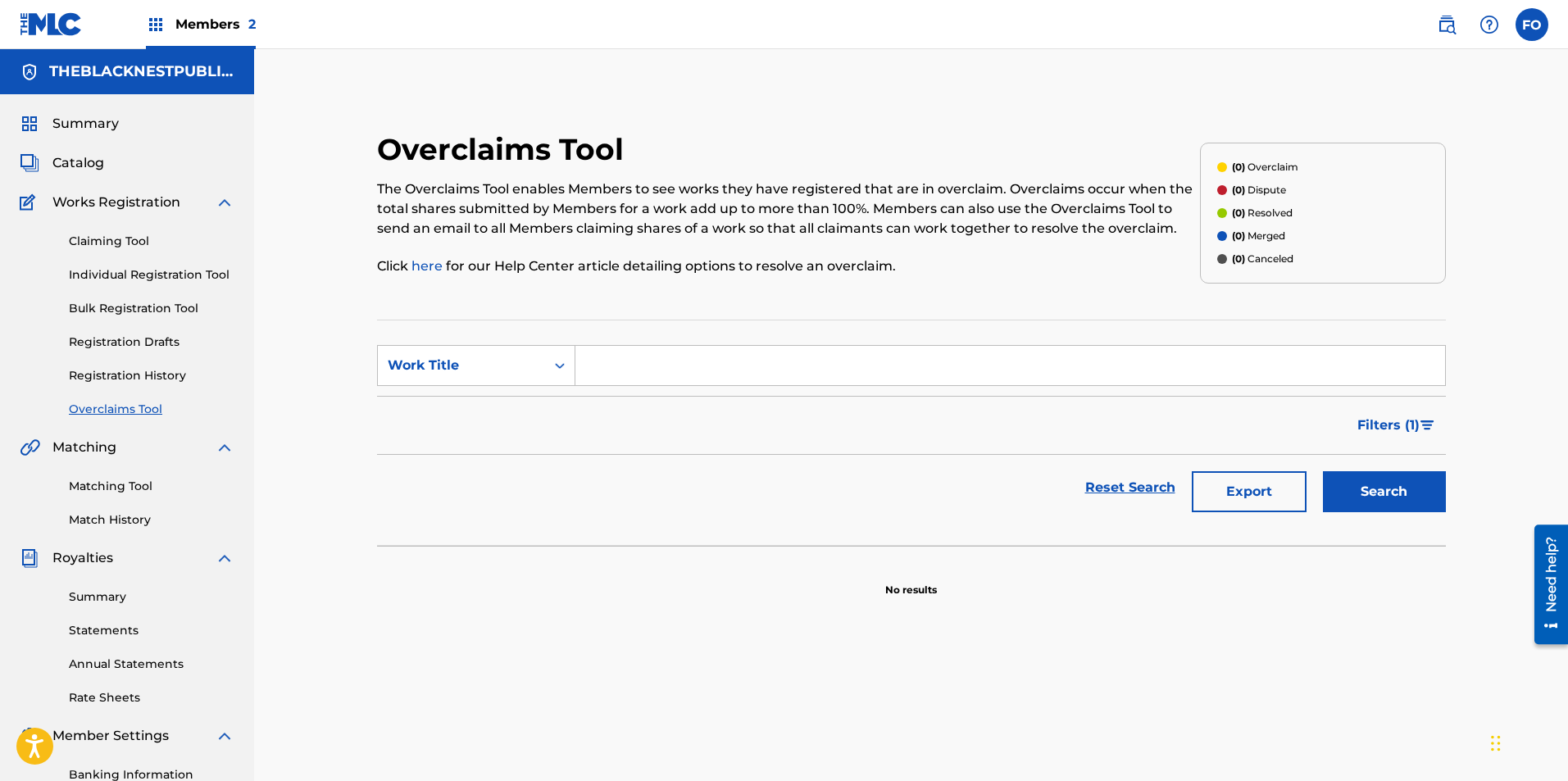
click at [115, 371] on link "Registration History" at bounding box center [151, 376] width 165 height 17
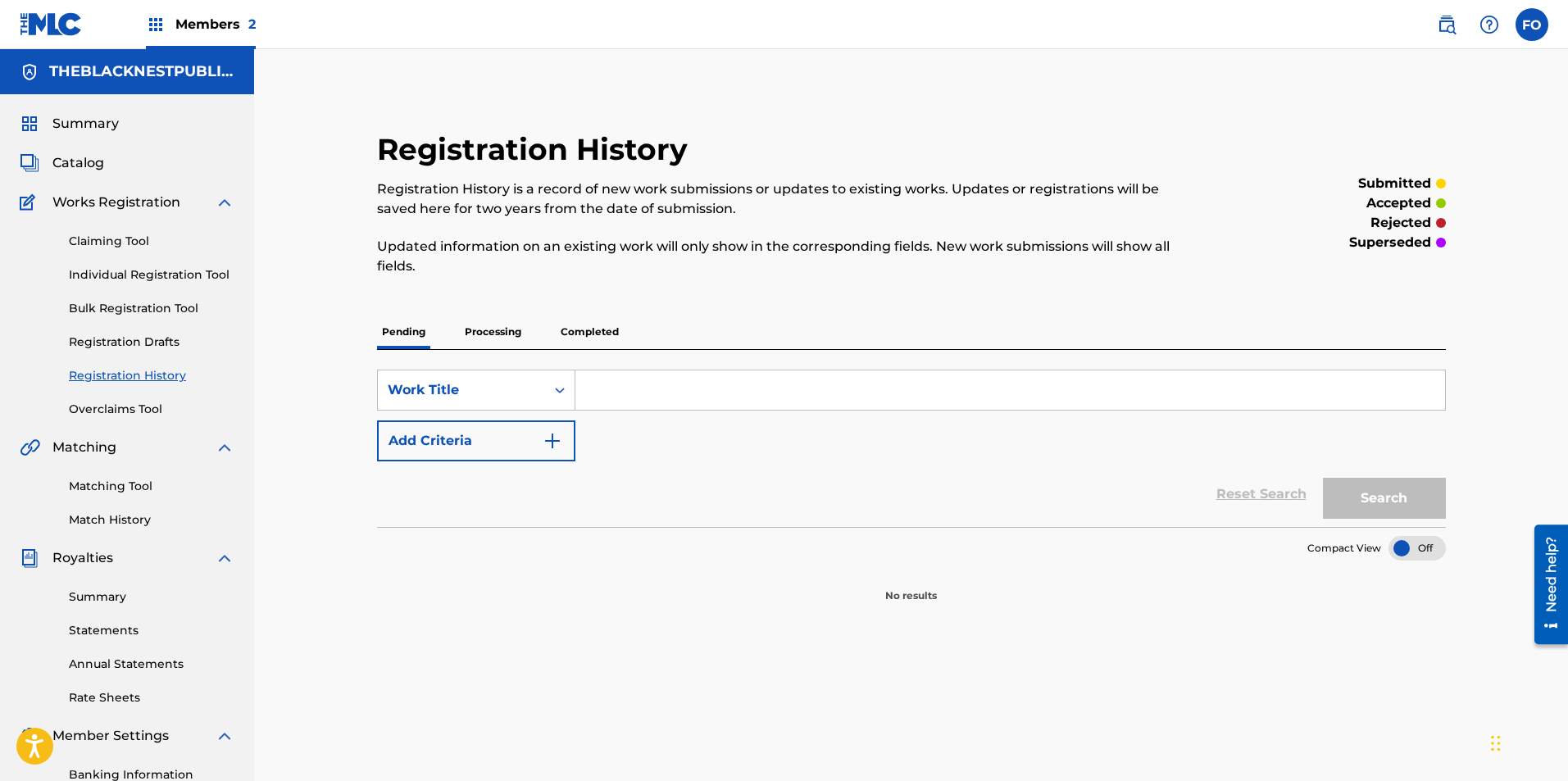
click at [502, 319] on p "Processing" at bounding box center [492, 332] width 67 height 35
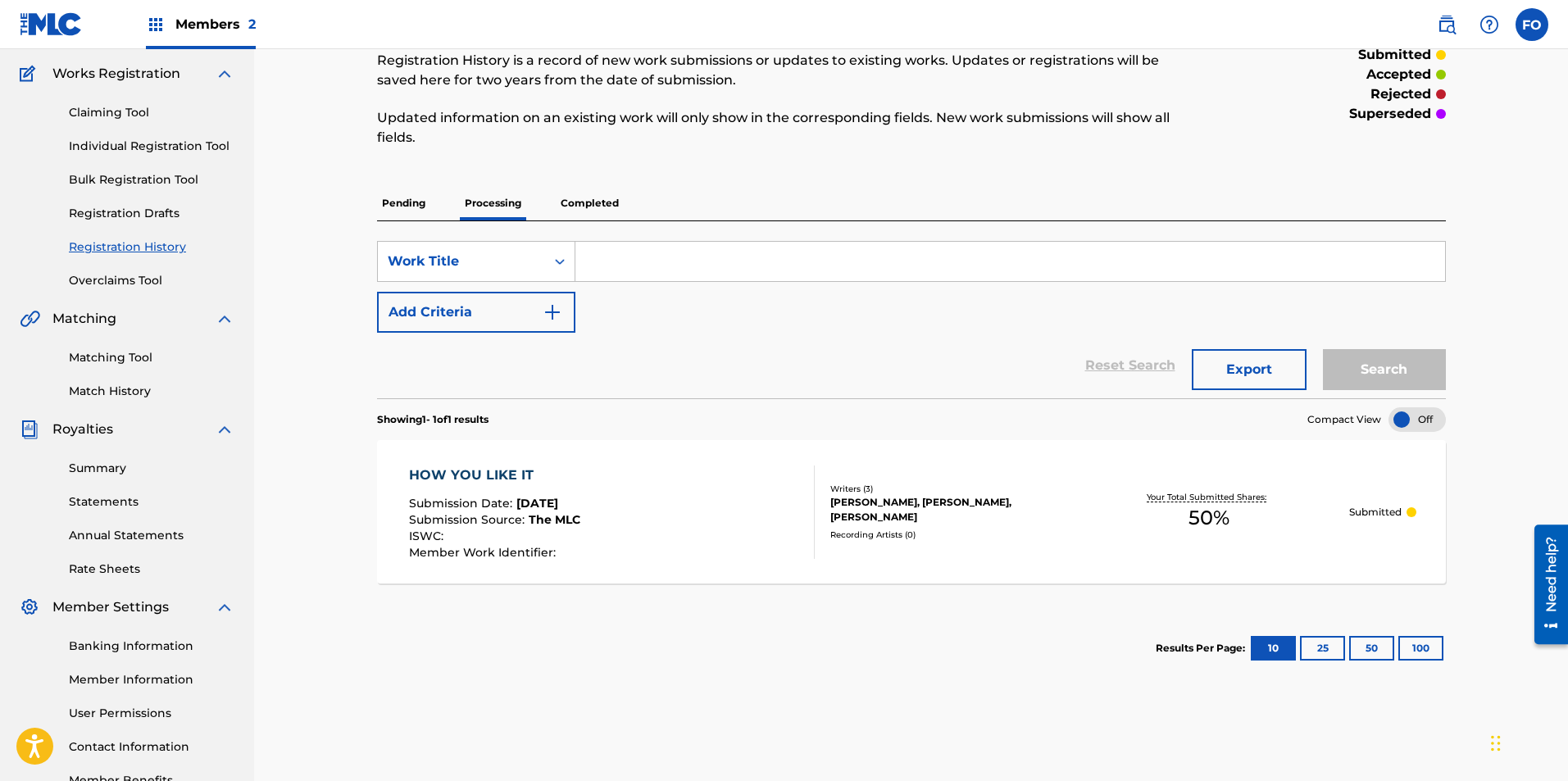
drag, startPoint x: 719, startPoint y: 446, endPoint x: 725, endPoint y: 533, distance: 87.2
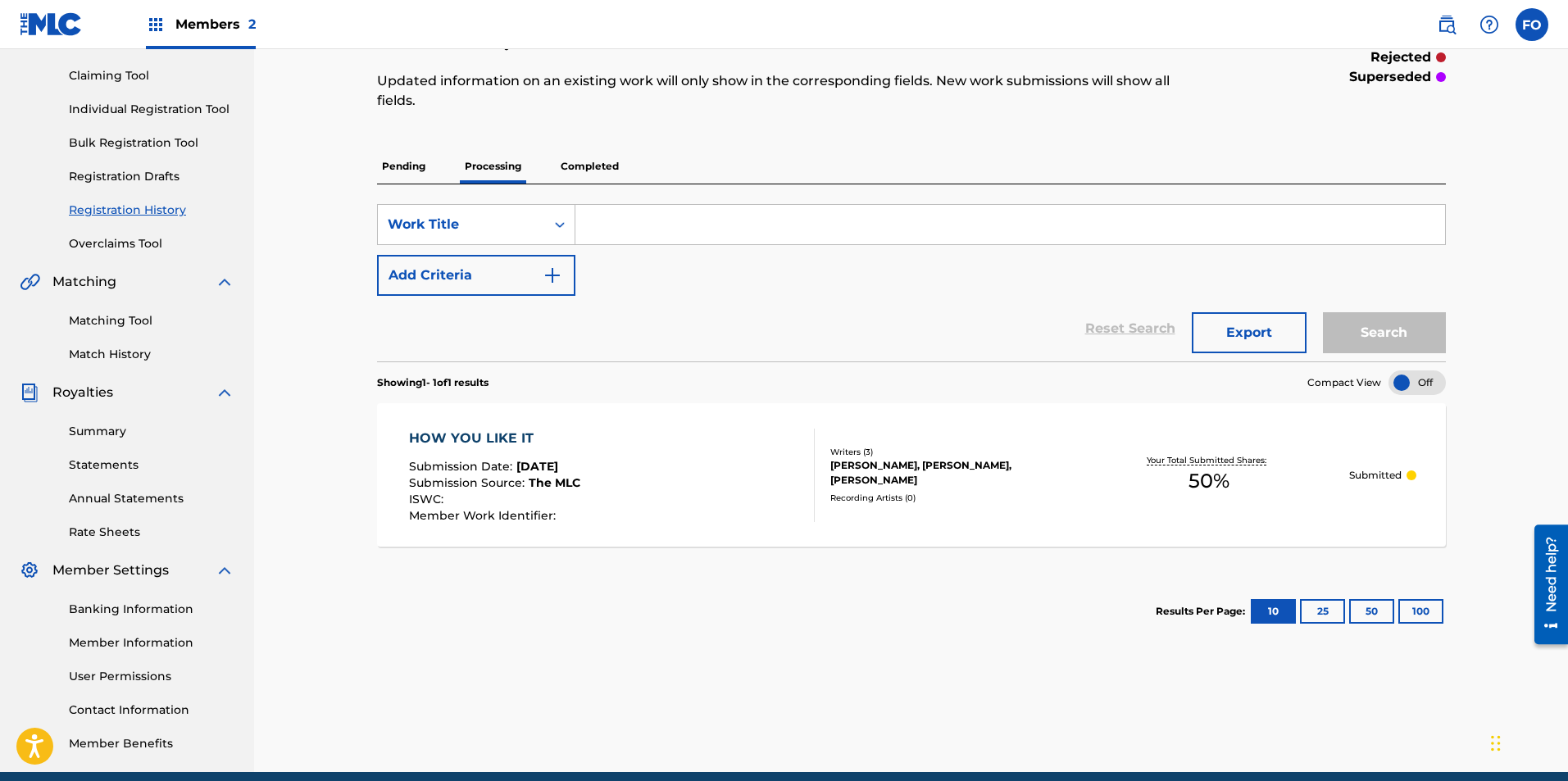
scroll to position [92, 0]
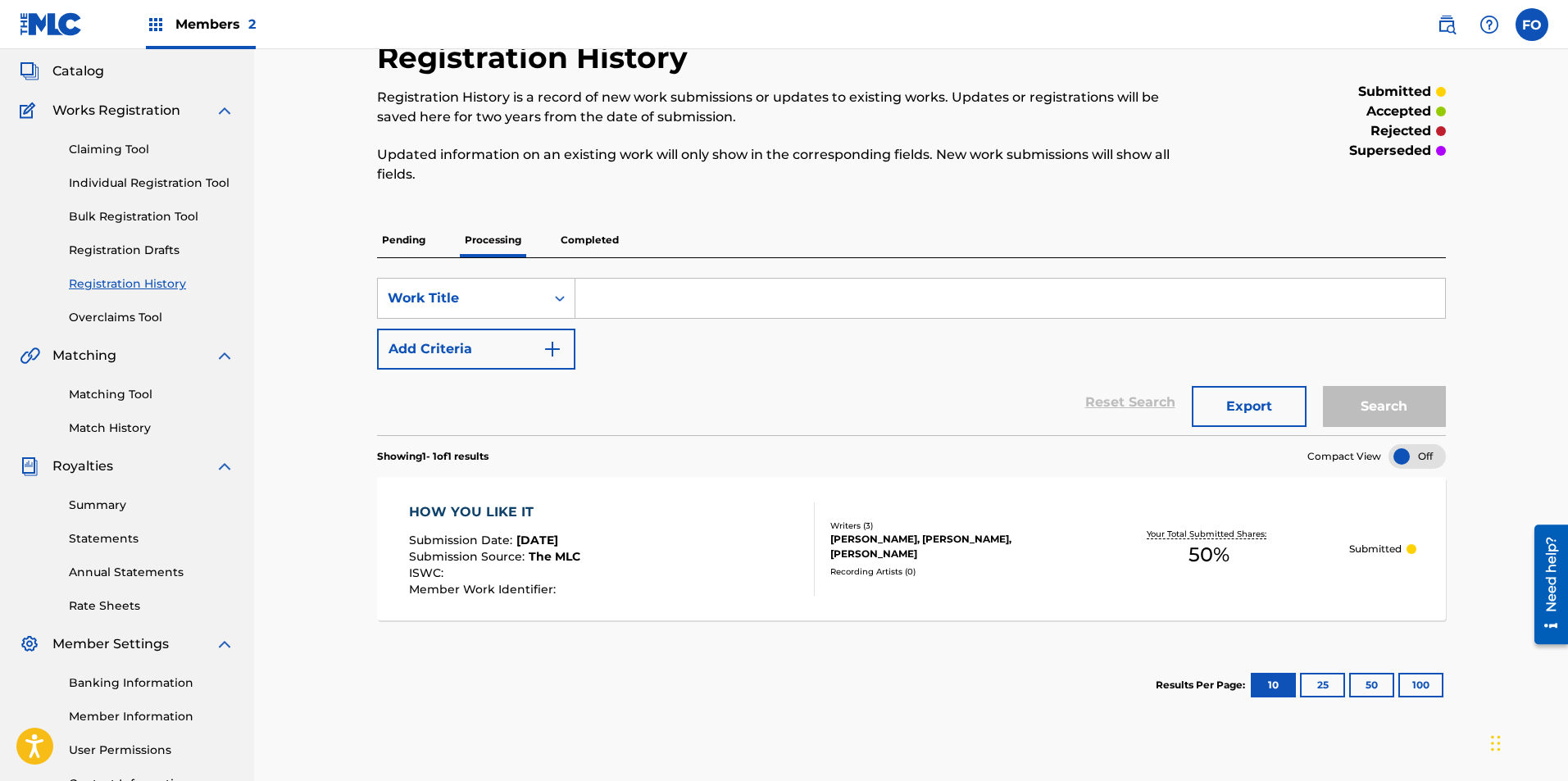
drag, startPoint x: 715, startPoint y: 605, endPoint x: 666, endPoint y: 388, distance: 222.5
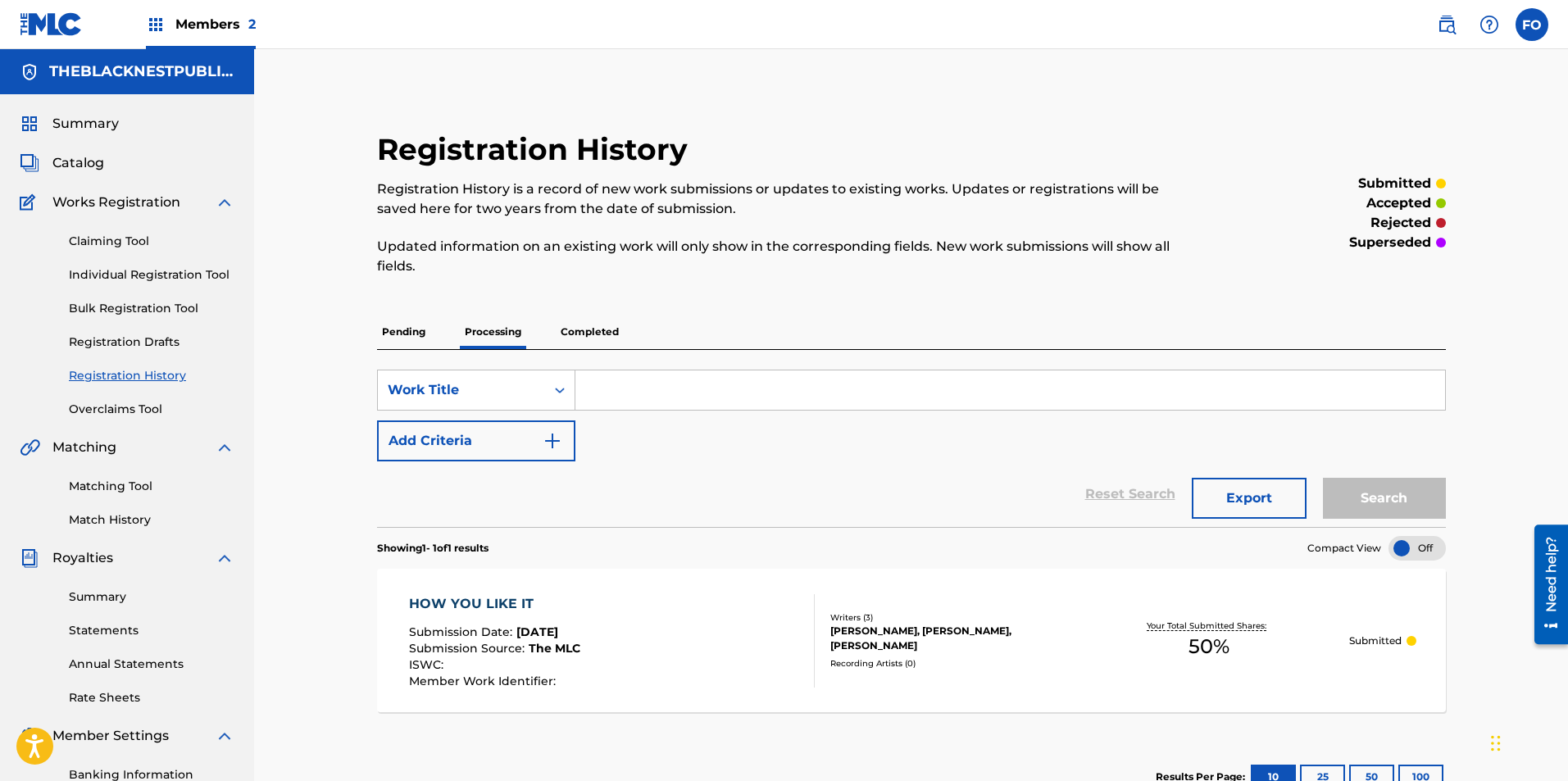
click at [592, 319] on p "Completed" at bounding box center [589, 332] width 68 height 35
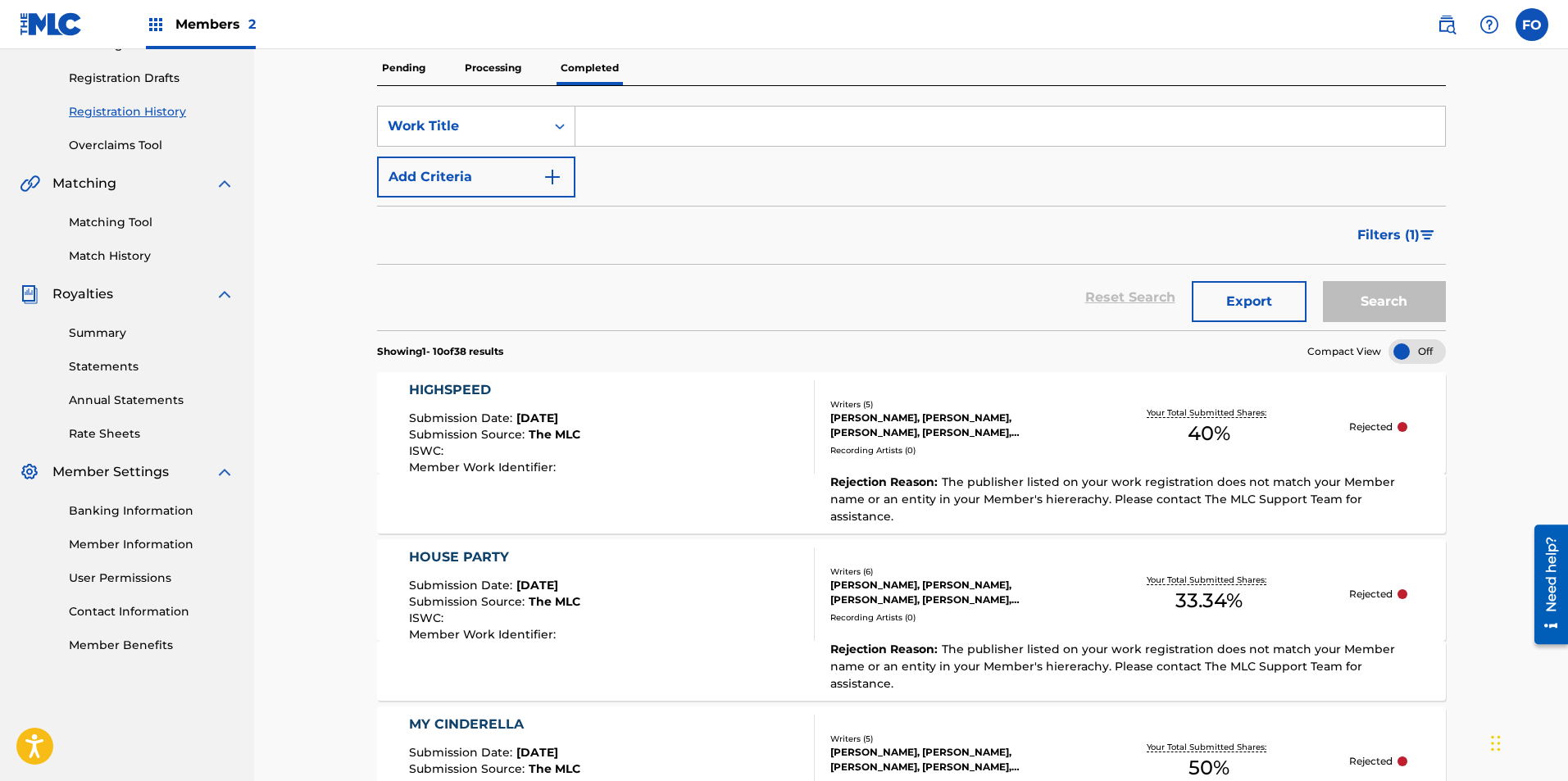
drag, startPoint x: 708, startPoint y: 337, endPoint x: 708, endPoint y: 421, distance: 84.0
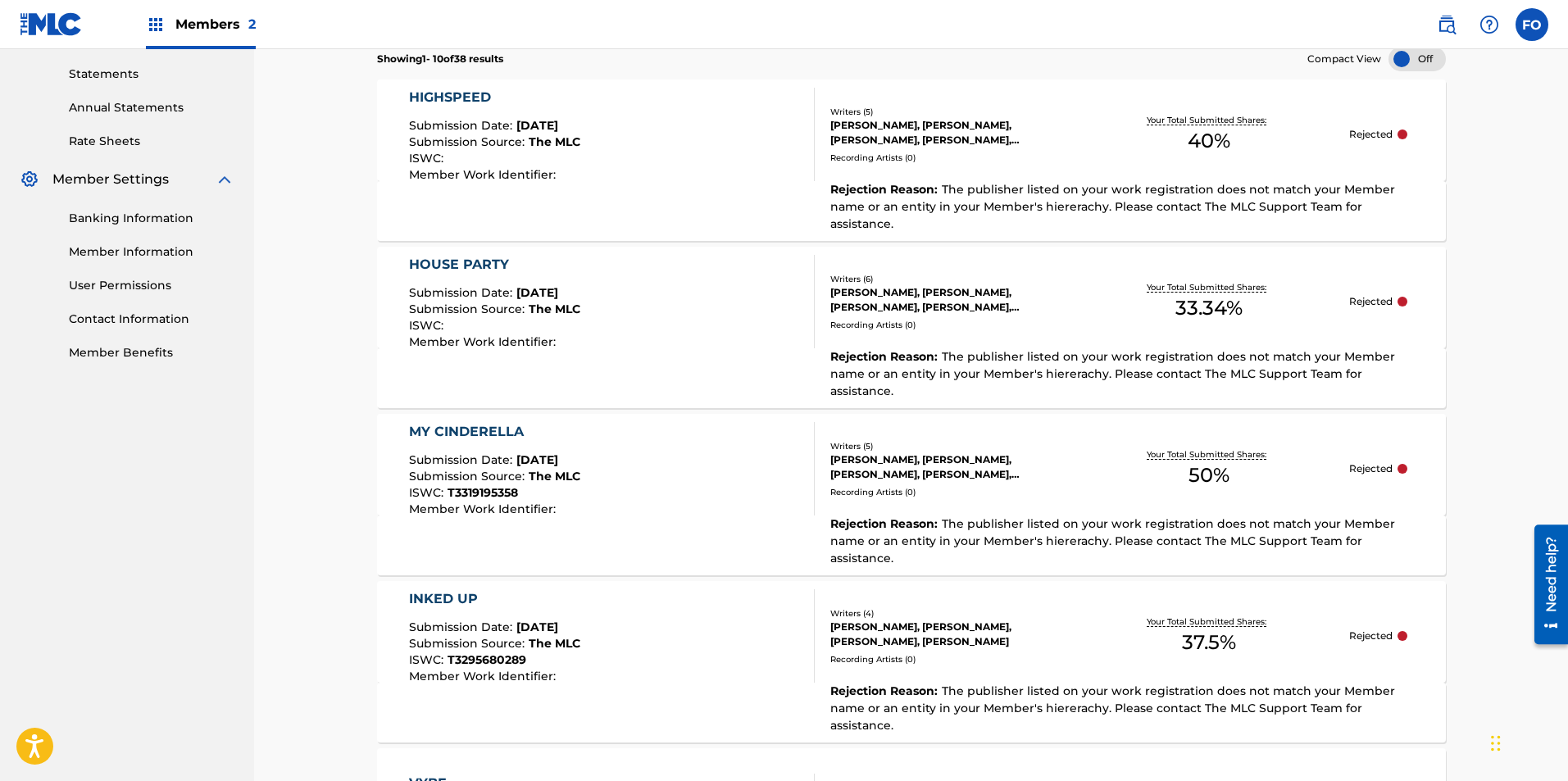
drag, startPoint x: 657, startPoint y: 338, endPoint x: 615, endPoint y: 424, distance: 95.7
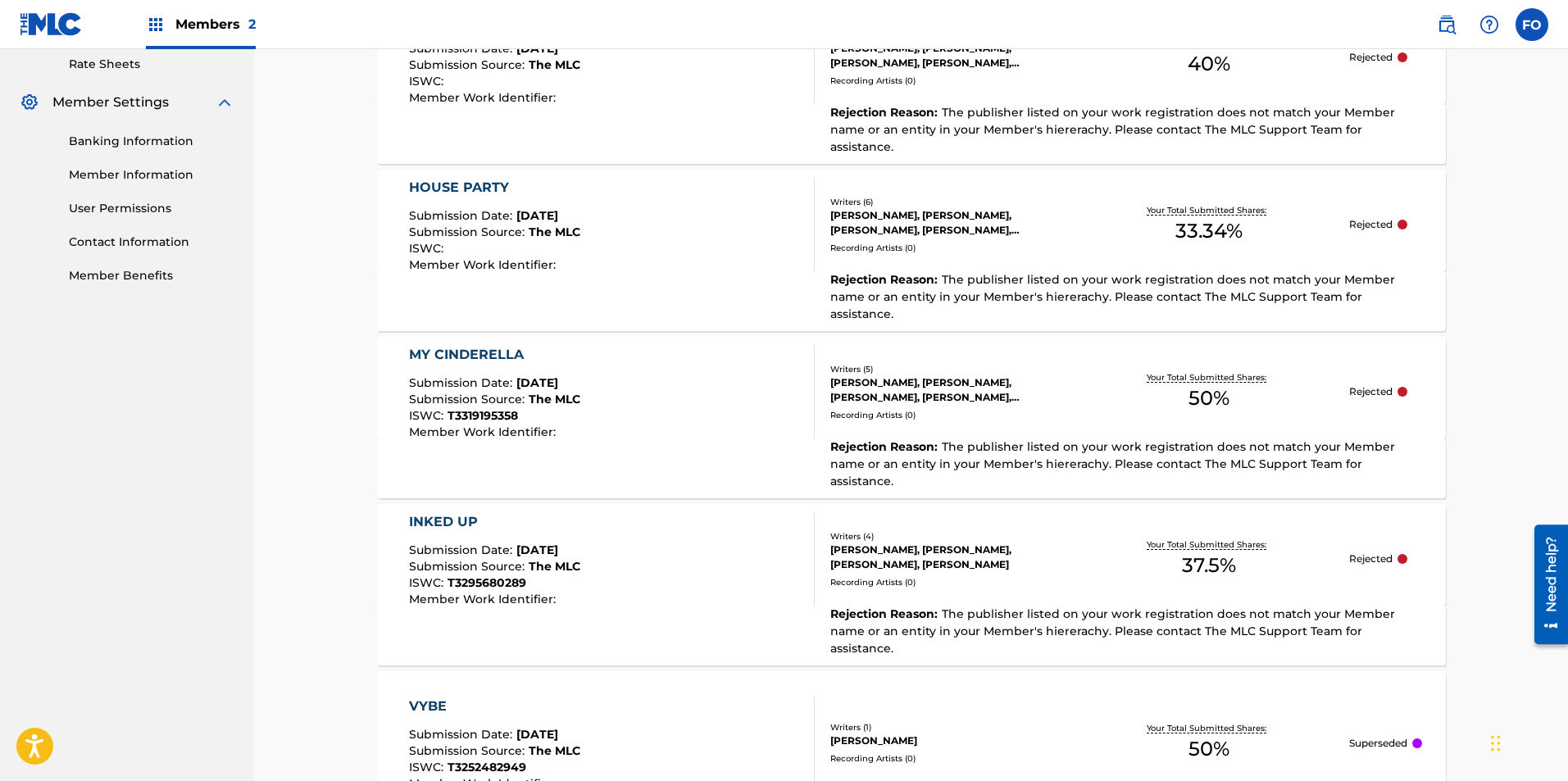
scroll to position [499, 0]
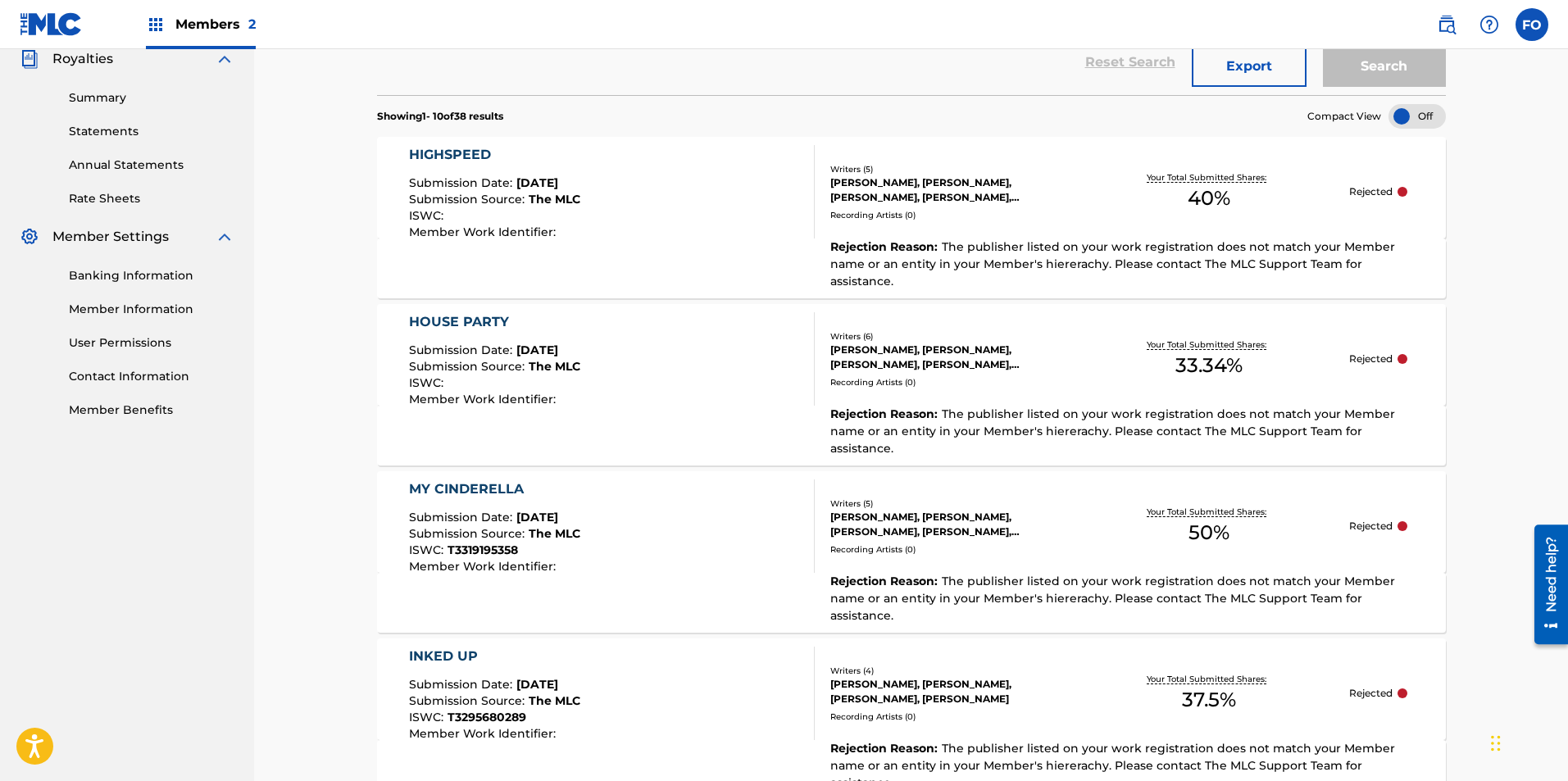
drag, startPoint x: 330, startPoint y: 512, endPoint x: 362, endPoint y: 255, distance: 259.0
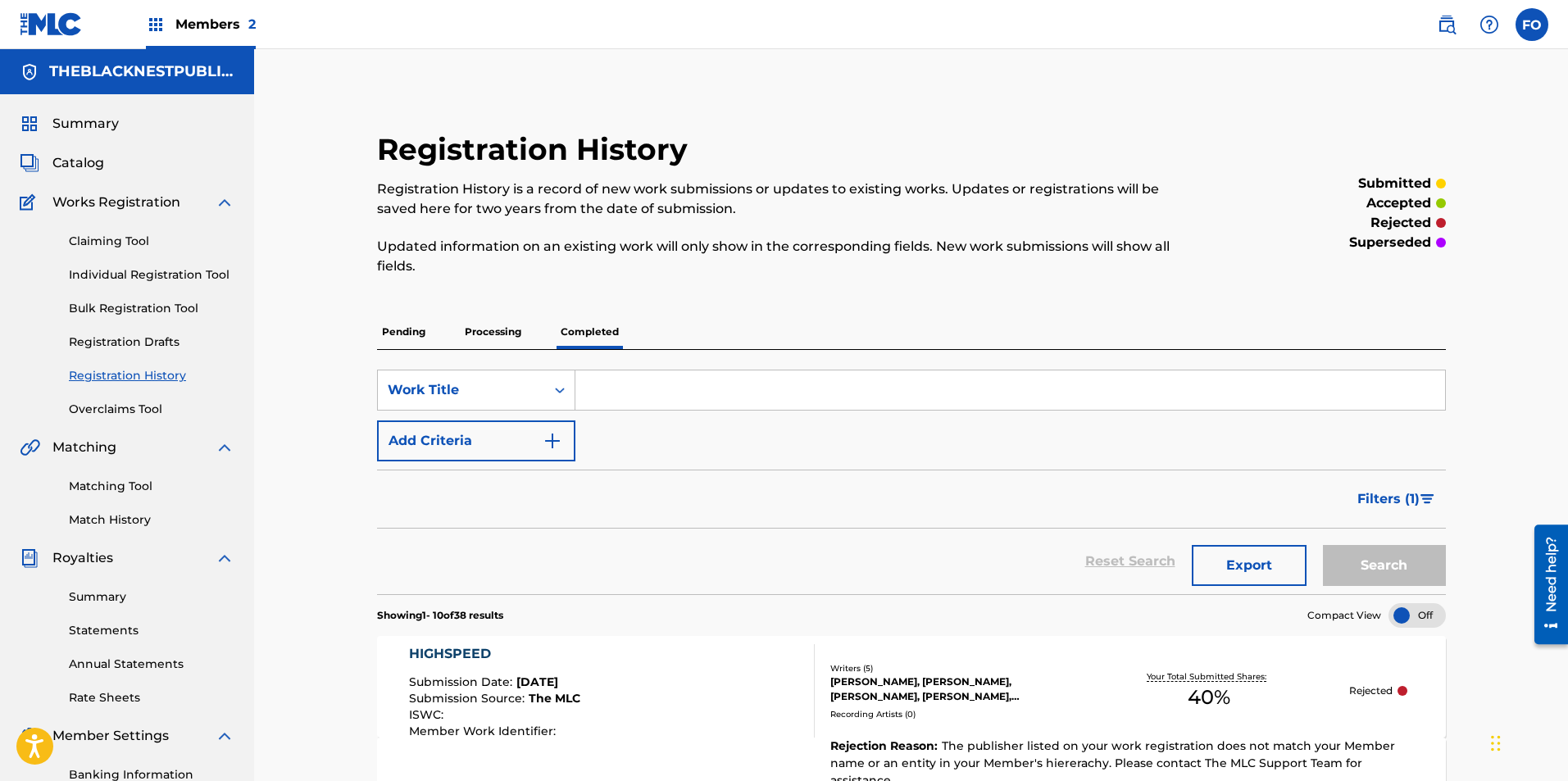
click at [477, 329] on p "Processing" at bounding box center [492, 332] width 67 height 35
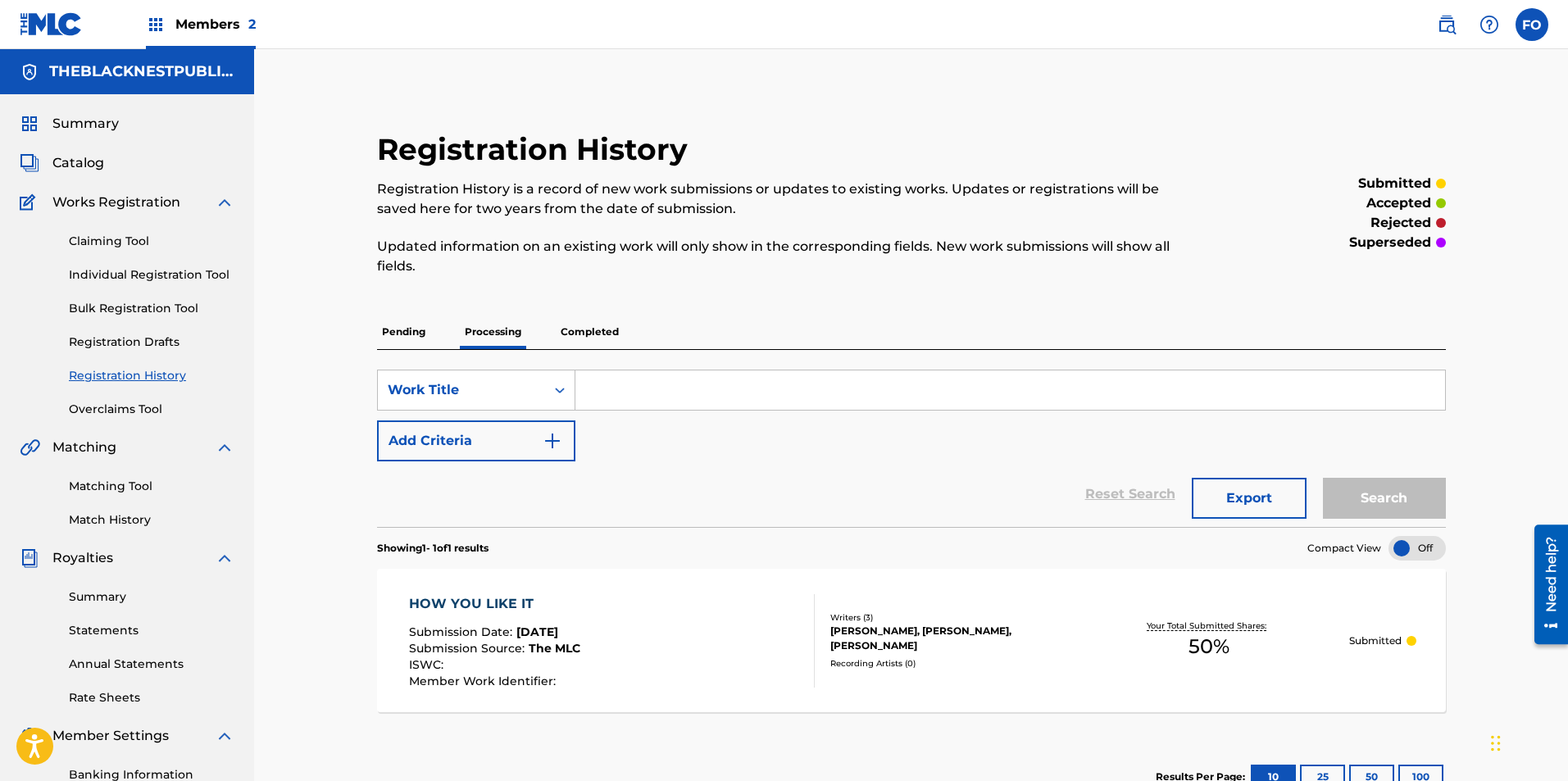
click at [458, 609] on div "HOW YOU LIKE IT" at bounding box center [494, 604] width 171 height 19
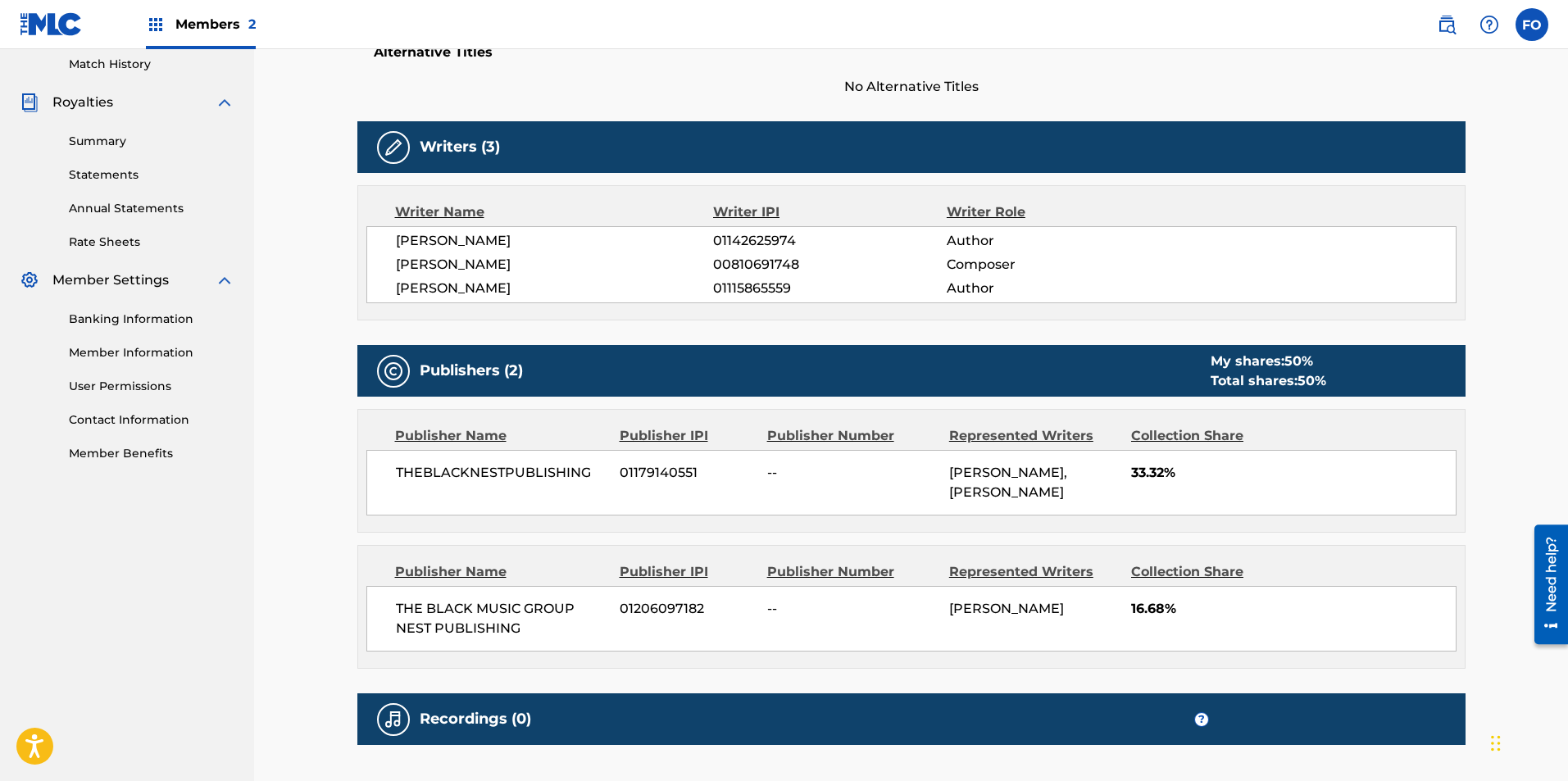
drag, startPoint x: 967, startPoint y: 476, endPoint x: 954, endPoint y: 587, distance: 111.8
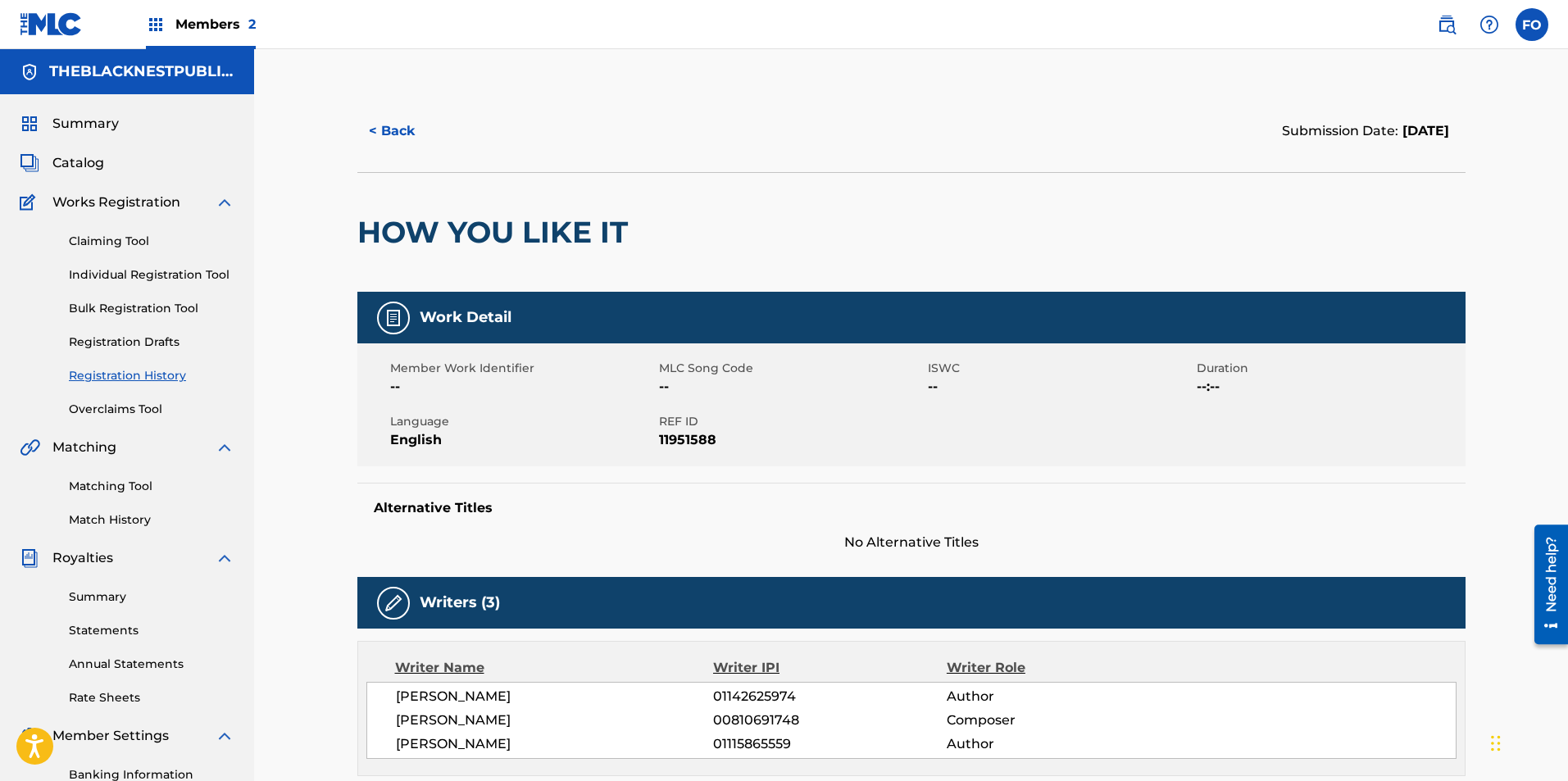
drag, startPoint x: 755, startPoint y: 555, endPoint x: 741, endPoint y: 339, distance: 216.5
click at [95, 105] on div "Summary Catalog Works Registration Claiming Tool Individual Registration Tool B…" at bounding box center [127, 516] width 254 height 844
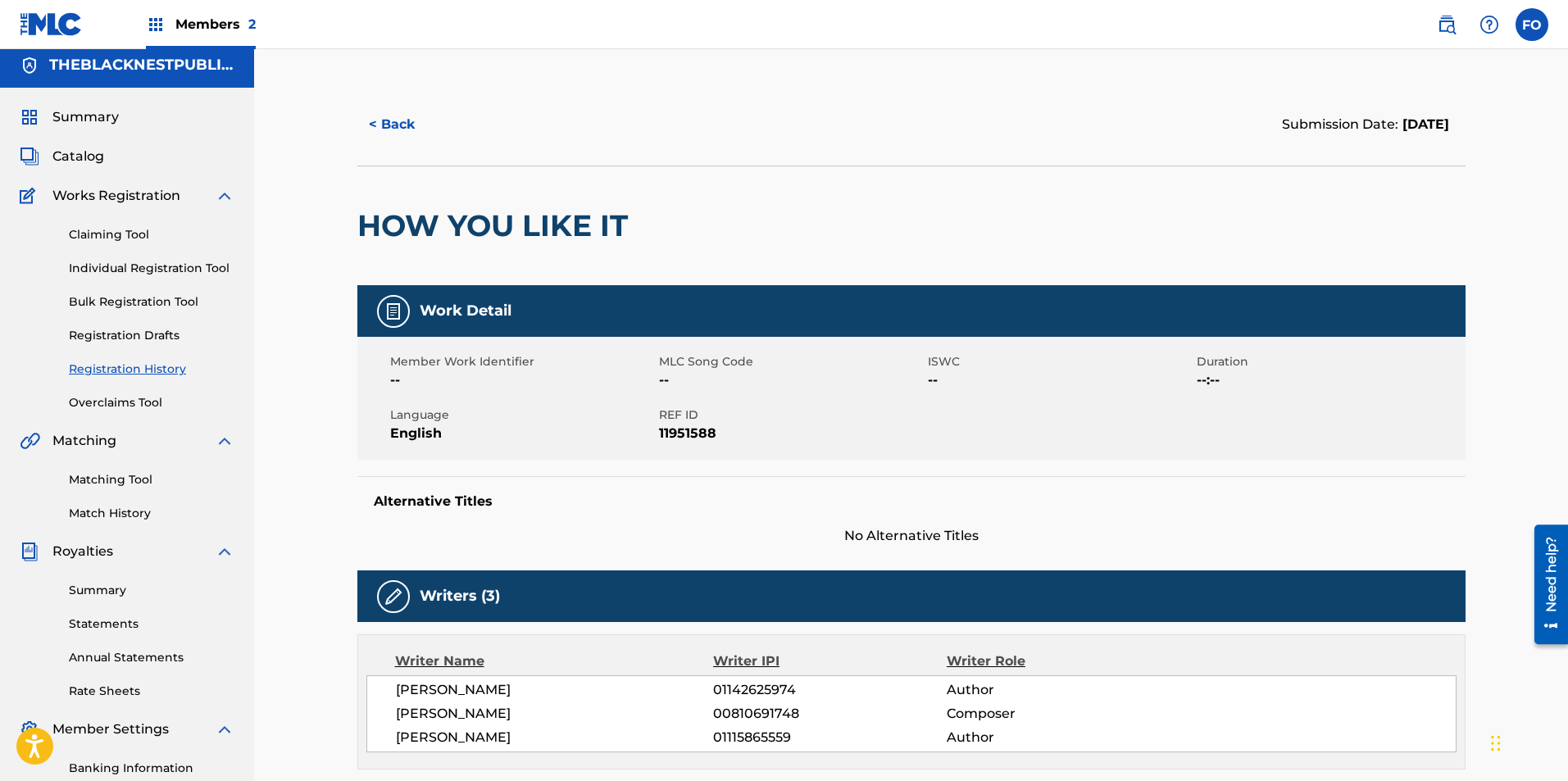
click at [92, 129] on div "Summary Catalog Works Registration Claiming Tool Individual Registration Tool B…" at bounding box center [127, 510] width 254 height 844
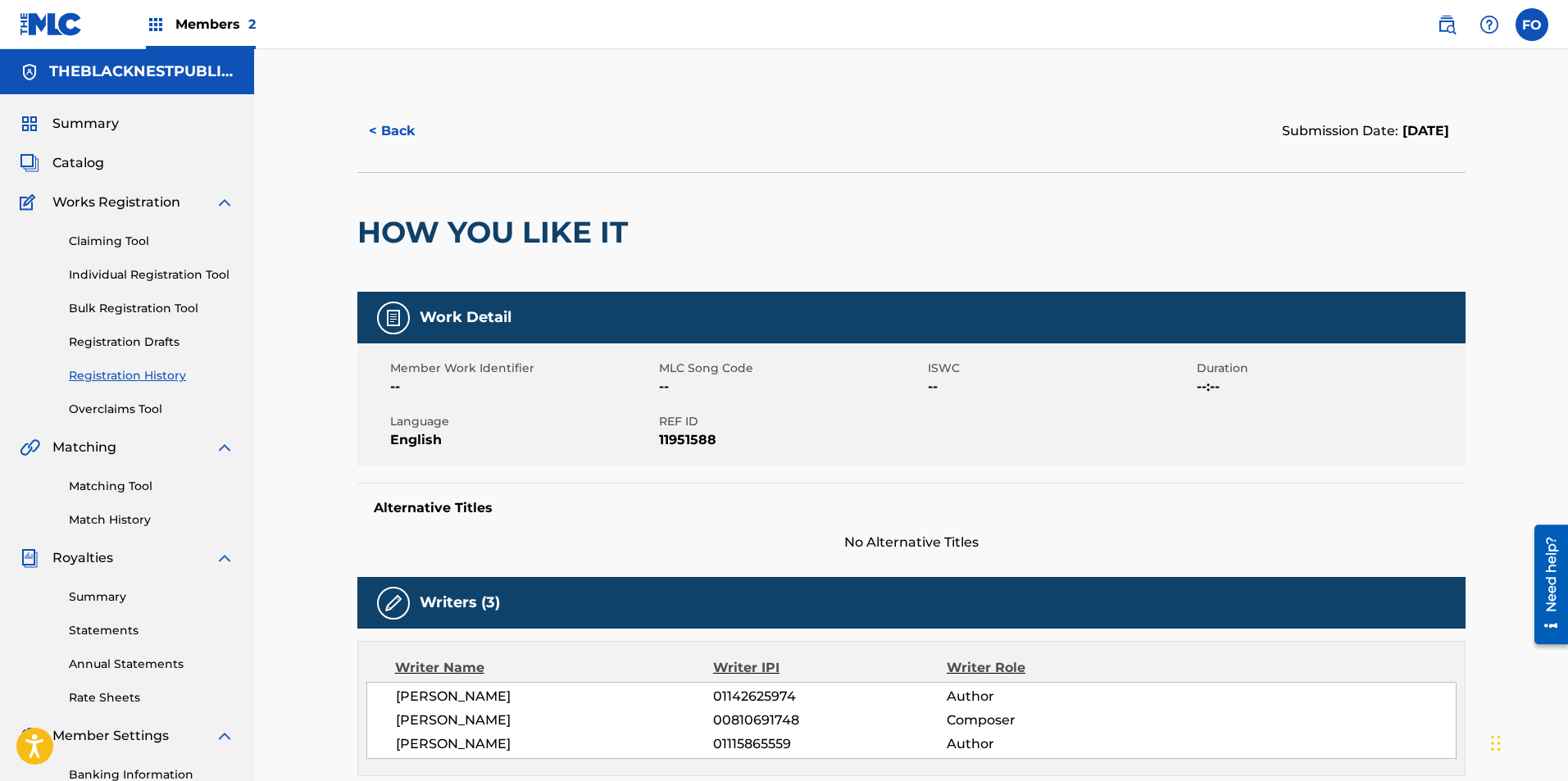
click at [94, 126] on span "Summary" at bounding box center [85, 124] width 67 height 19
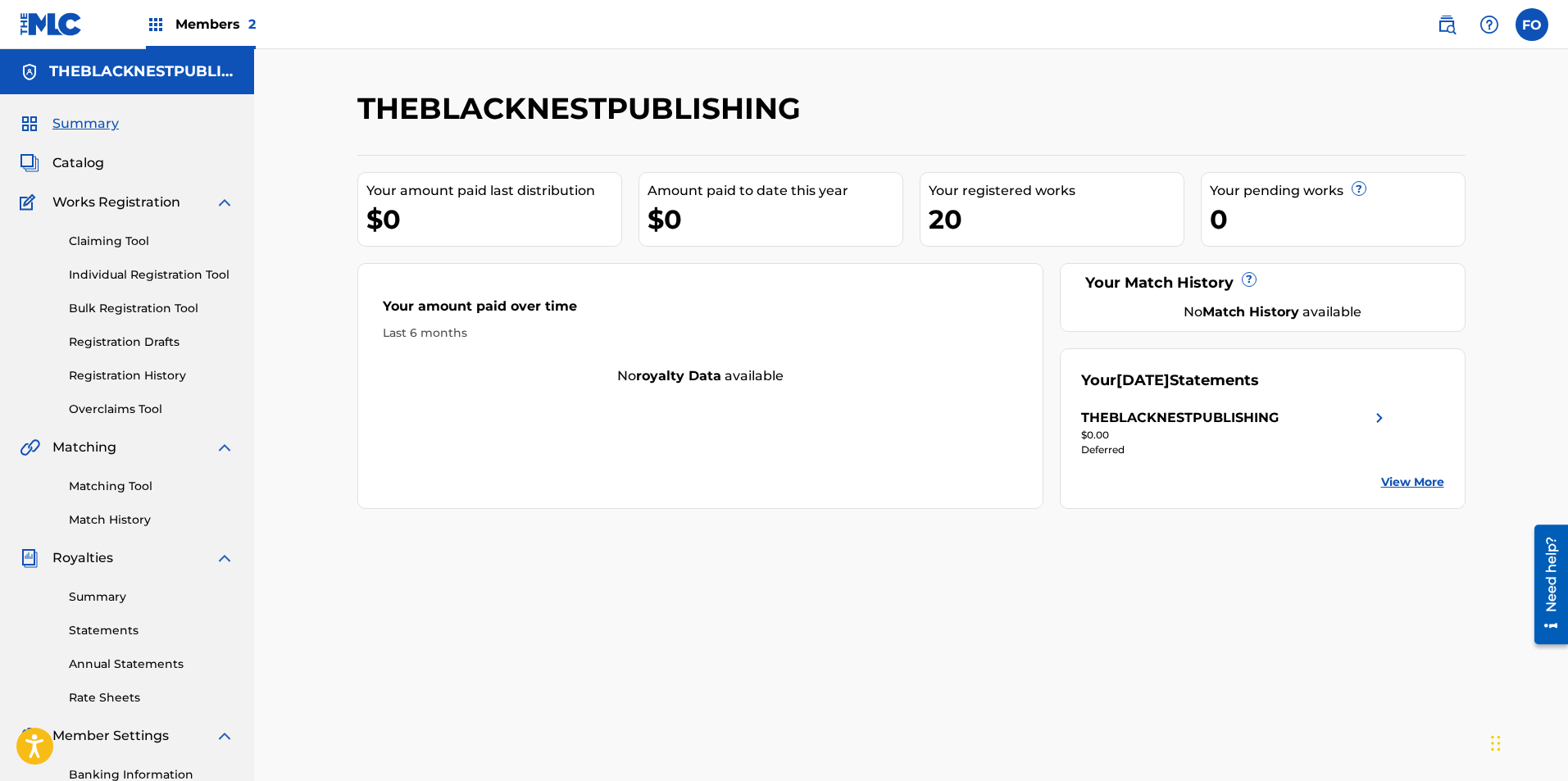
click at [102, 120] on span "Summary" at bounding box center [85, 124] width 67 height 19
click at [74, 178] on div "Summary Catalog Works Registration Claiming Tool Individual Registration Tool B…" at bounding box center [127, 516] width 254 height 844
click at [96, 253] on div "Claiming Tool Individual Registration Tool Bulk Registration Tool Registration …" at bounding box center [127, 315] width 215 height 206
click at [114, 238] on link "Claiming Tool" at bounding box center [151, 242] width 165 height 17
